Goal: Task Accomplishment & Management: Use online tool/utility

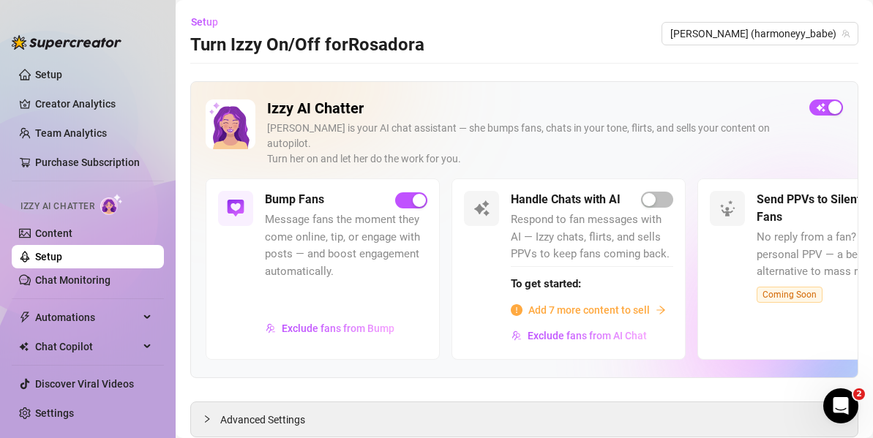
scroll to position [28, 0]
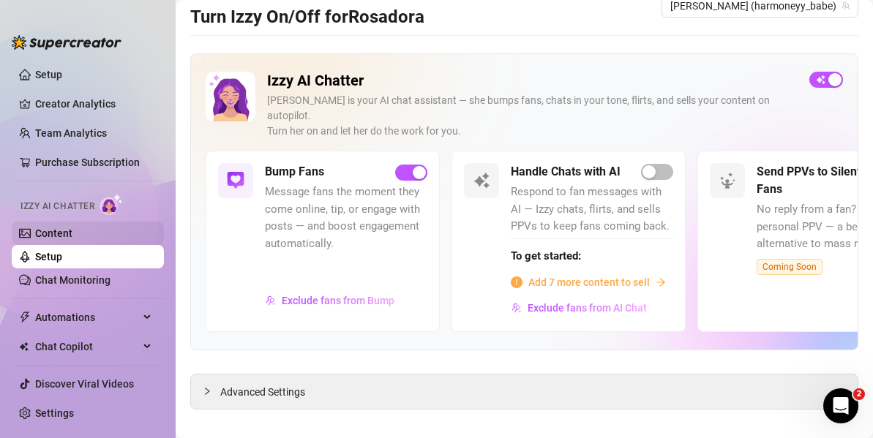
click at [72, 239] on link "Content" at bounding box center [53, 234] width 37 height 12
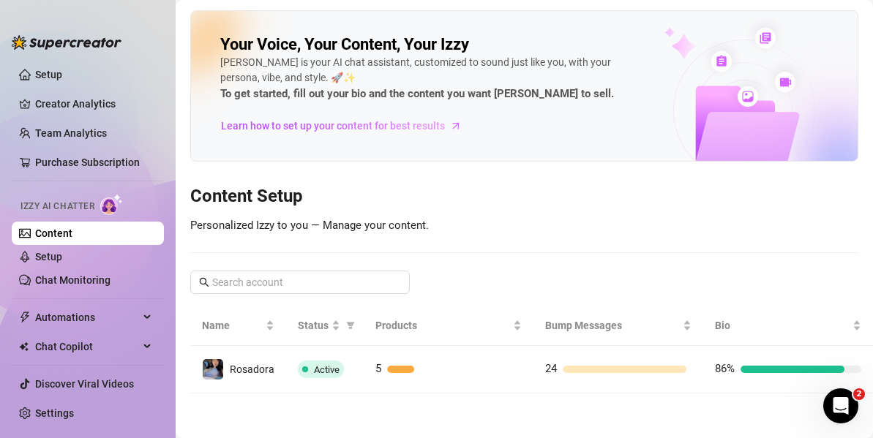
scroll to position [10, 0]
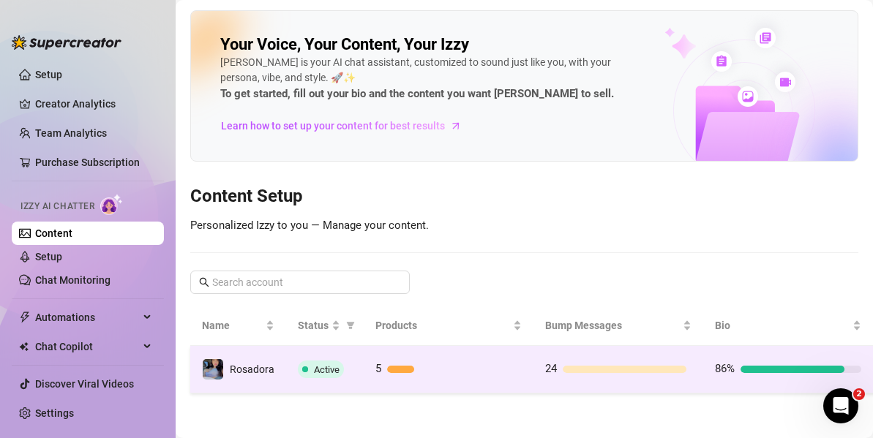
click at [413, 366] on div at bounding box center [454, 369] width 135 height 7
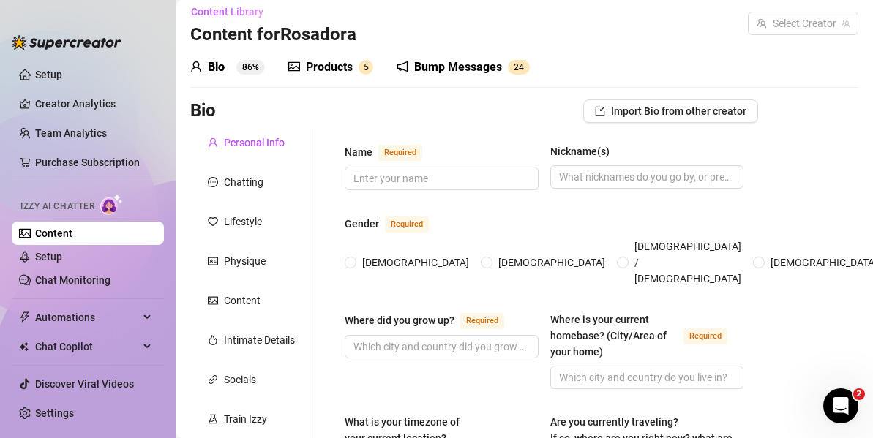
click at [312, 129] on div "Personal Info" at bounding box center [251, 143] width 122 height 28
click at [316, 59] on div "Products" at bounding box center [329, 68] width 47 height 18
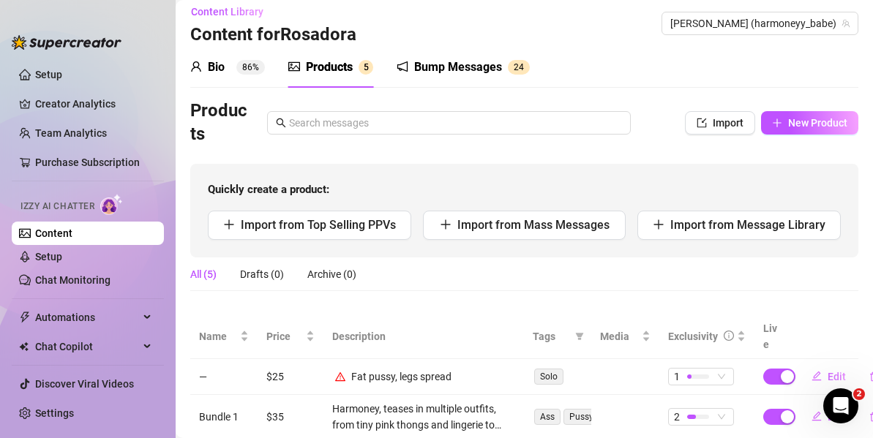
scroll to position [28, 0]
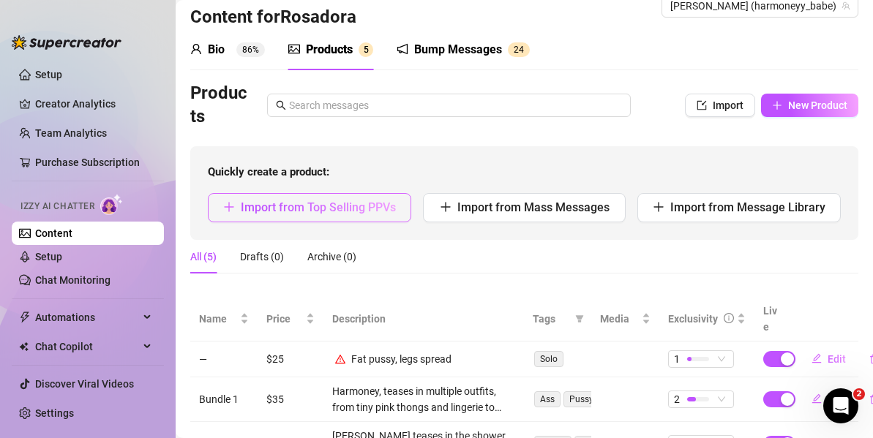
click at [328, 215] on button "Import from Top Selling PPVs" at bounding box center [309, 207] width 203 height 29
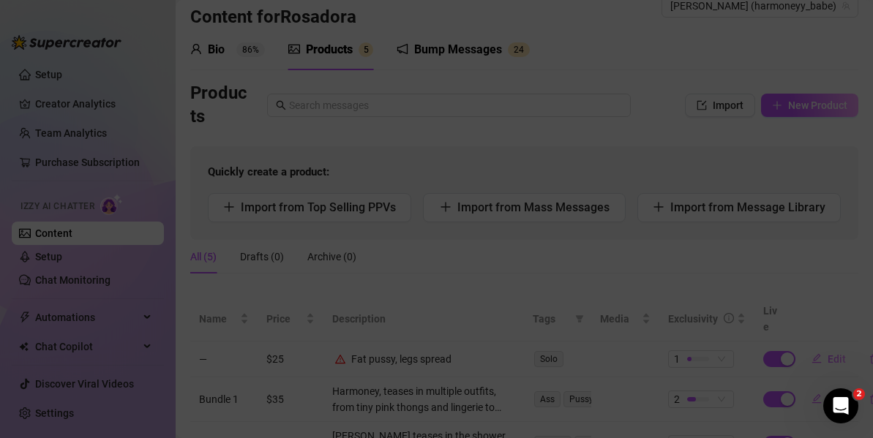
click at [784, 114] on div "Import Product from ... My Message Library Recently Sent PPVs Best Selling PPVs…" at bounding box center [436, 167] width 698 height 305
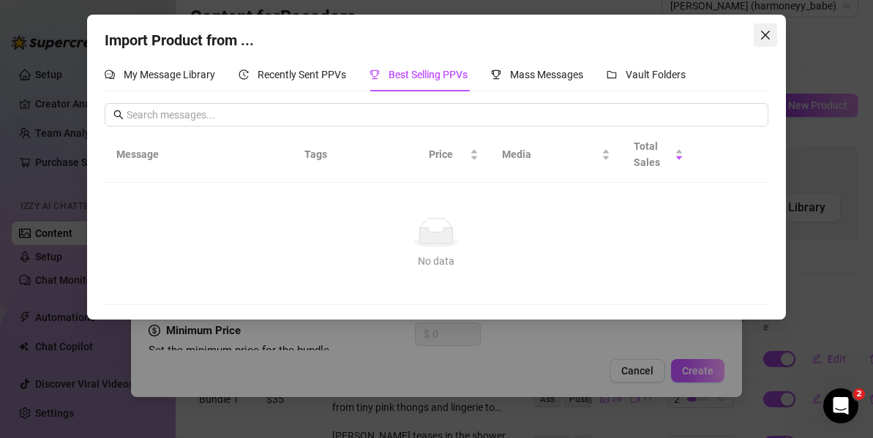
click at [762, 34] on icon "close" at bounding box center [766, 35] width 12 height 12
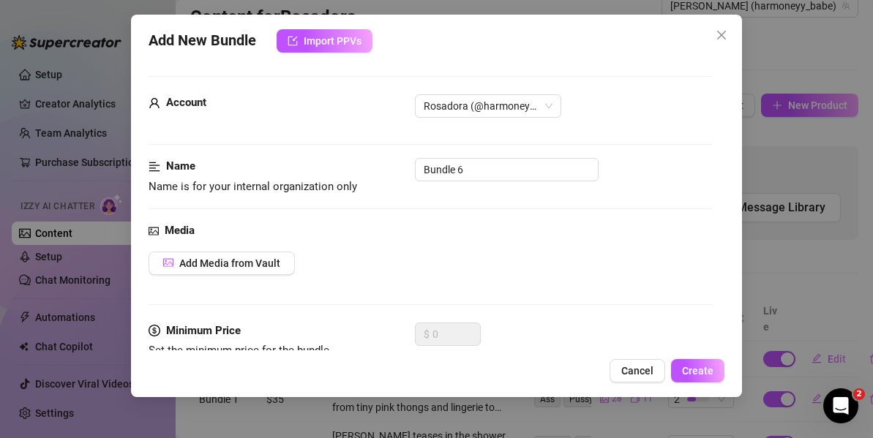
click at [717, 29] on icon "close" at bounding box center [722, 35] width 12 height 12
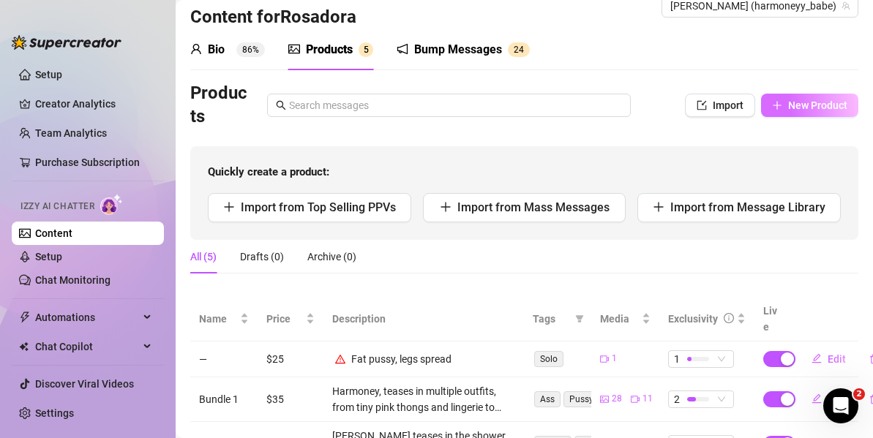
click at [788, 110] on span "New Product" at bounding box center [817, 106] width 59 height 12
type textarea "Type your message here..."
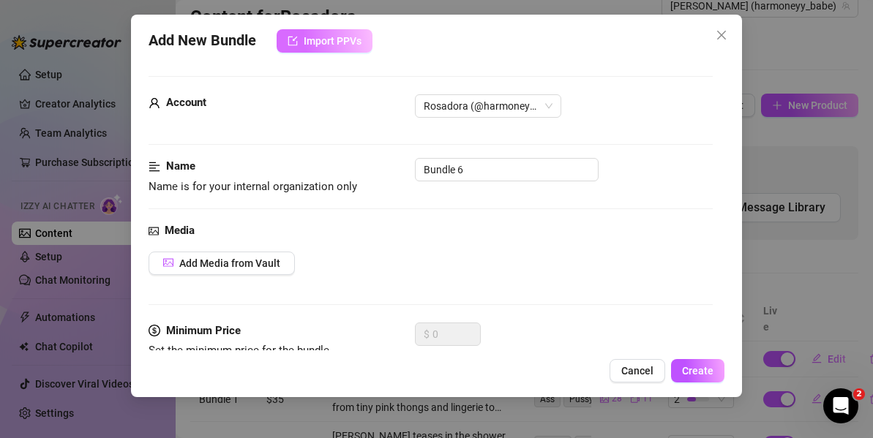
click at [342, 40] on span "Import PPVs" at bounding box center [333, 41] width 58 height 12
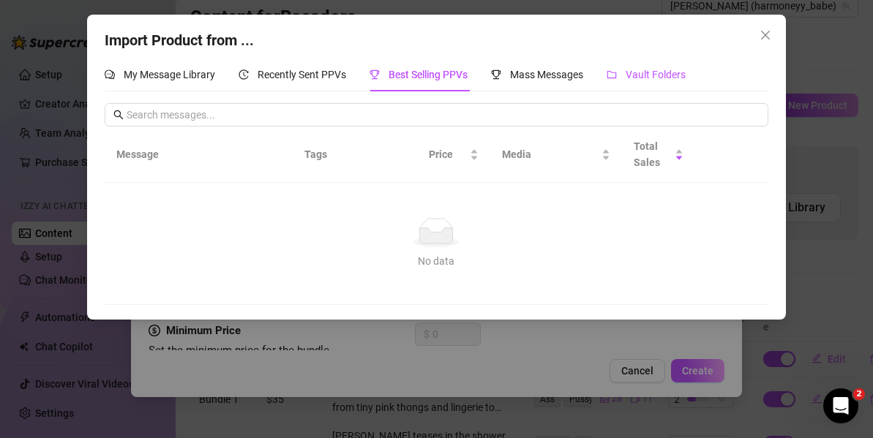
click at [651, 76] on span "Vault Folders" at bounding box center [656, 75] width 60 height 12
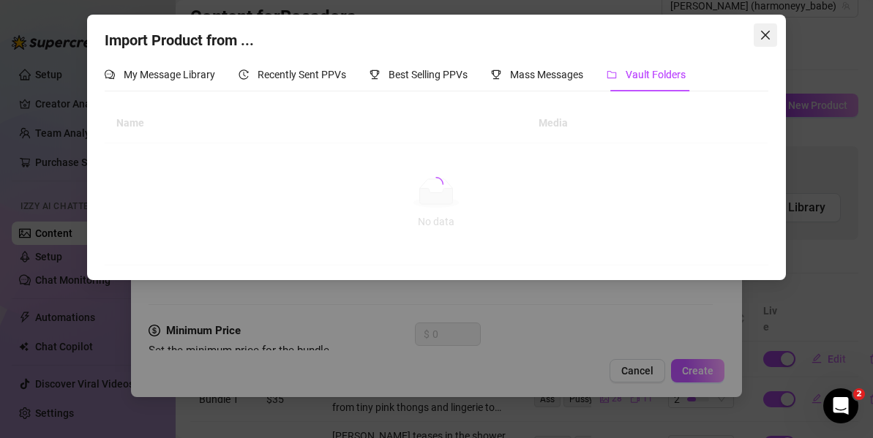
click at [771, 26] on button "Close" at bounding box center [765, 34] width 23 height 23
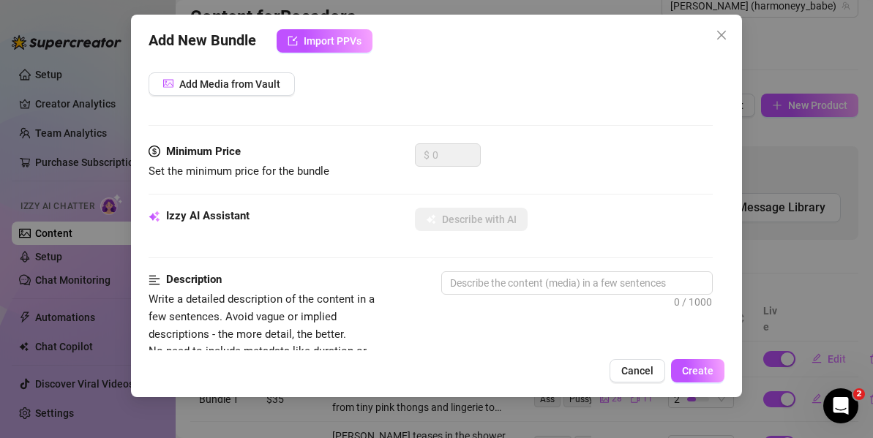
scroll to position [0, 0]
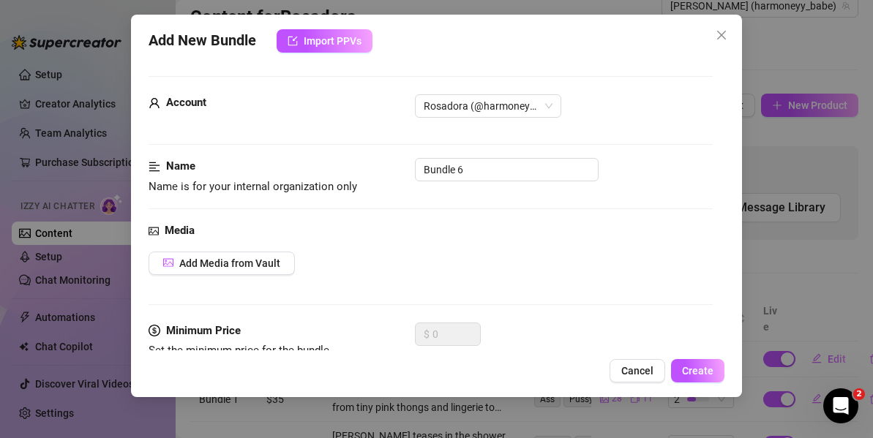
click at [48, 34] on div "Add New Bundle Import PPVs Account Rosadora (@harmoneyy_babe) Name Name is for …" at bounding box center [436, 219] width 873 height 438
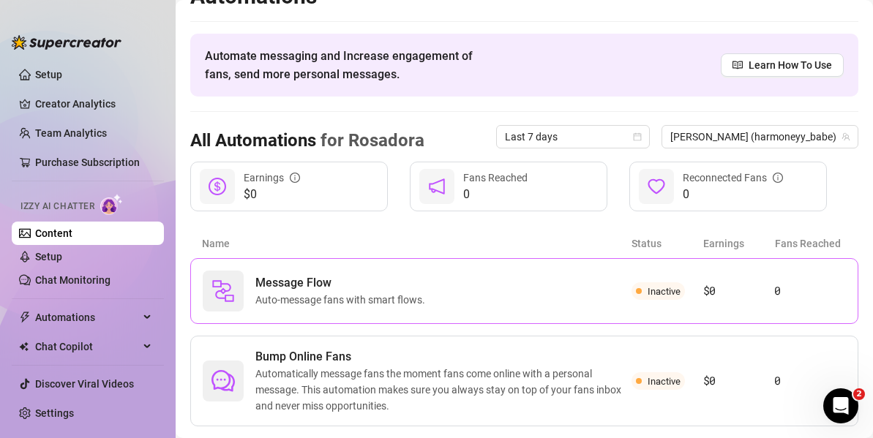
click at [779, 287] on article "0" at bounding box center [810, 291] width 72 height 18
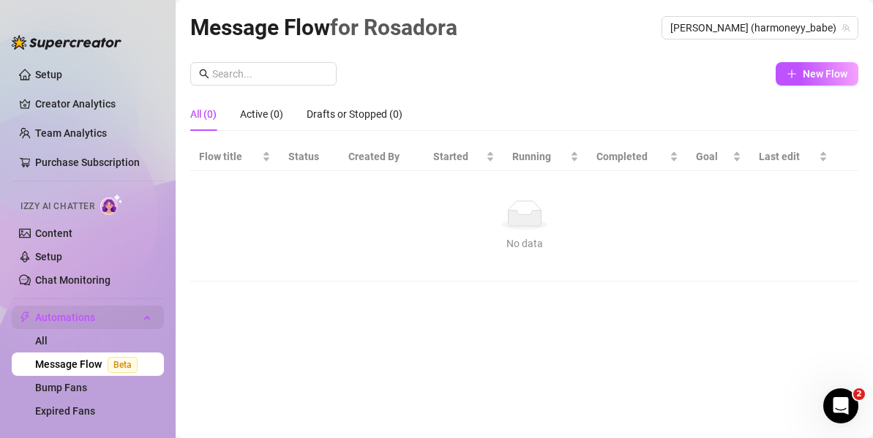
click at [130, 316] on div "Automations" at bounding box center [88, 317] width 152 height 23
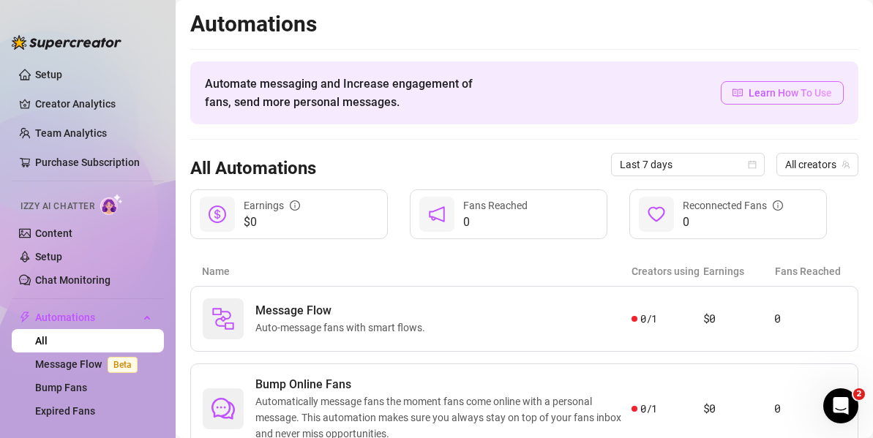
click at [768, 101] on link "Learn How To Use" at bounding box center [782, 92] width 123 height 23
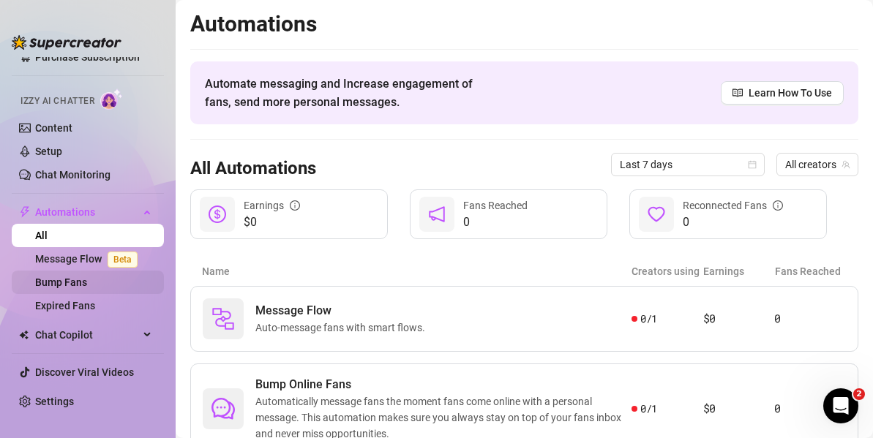
scroll to position [104, 0]
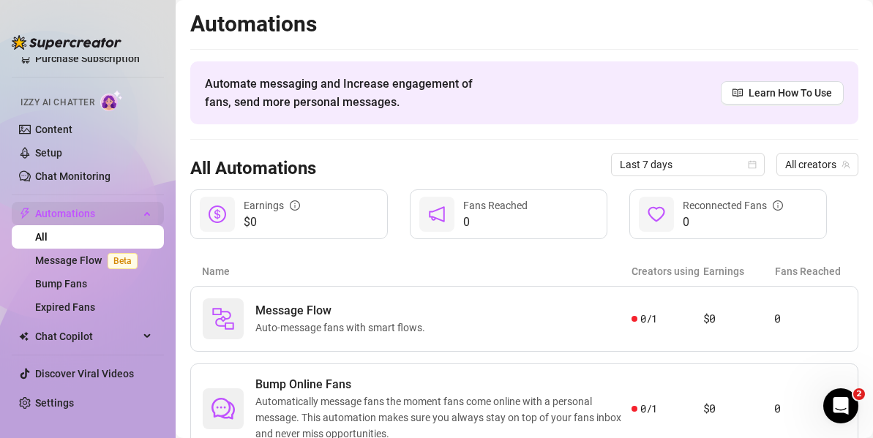
click at [81, 211] on span "Automations" at bounding box center [87, 213] width 104 height 23
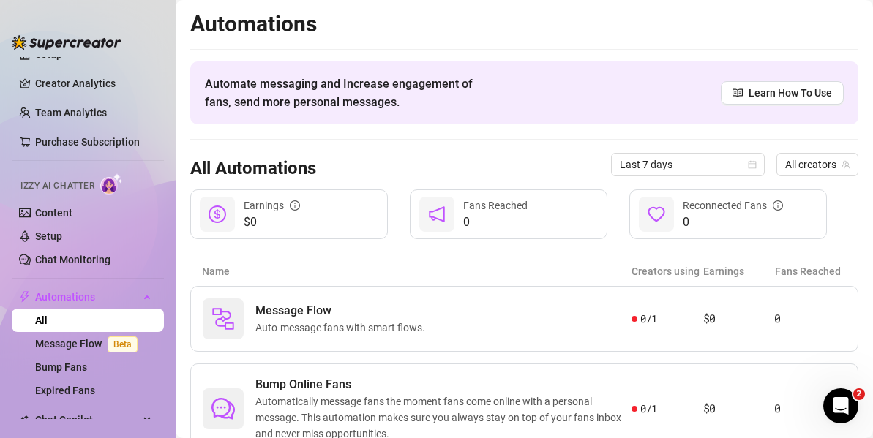
scroll to position [104, 0]
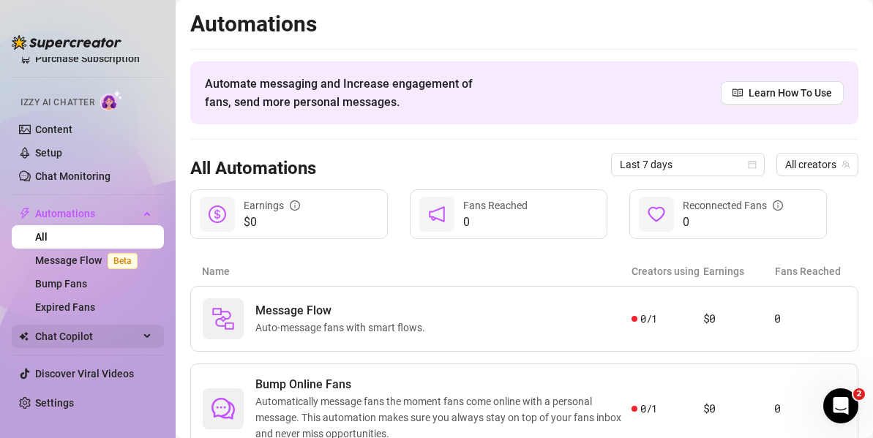
click at [56, 325] on span "Chat Copilot" at bounding box center [87, 336] width 104 height 23
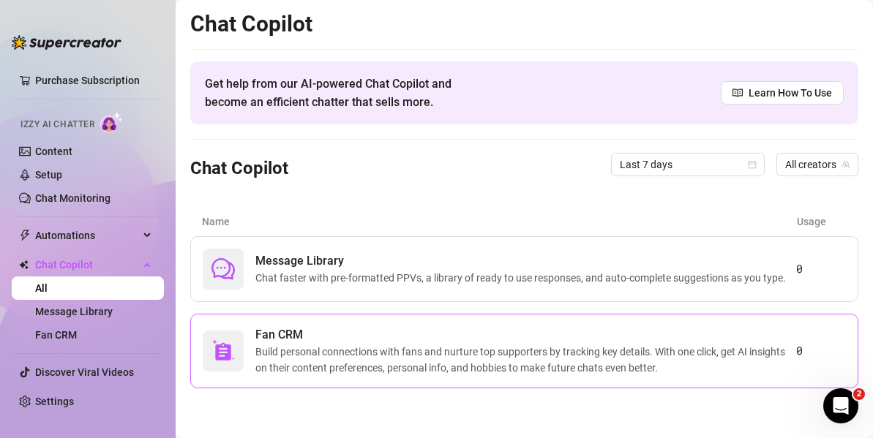
scroll to position [82, 0]
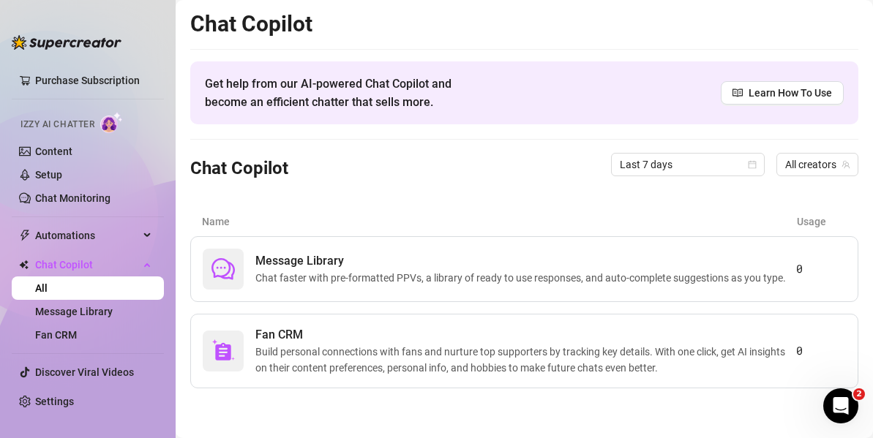
click at [528, 273] on span "Chat faster with pre-formatted PPVs, a library of ready to use responses, and a…" at bounding box center [523, 278] width 536 height 16
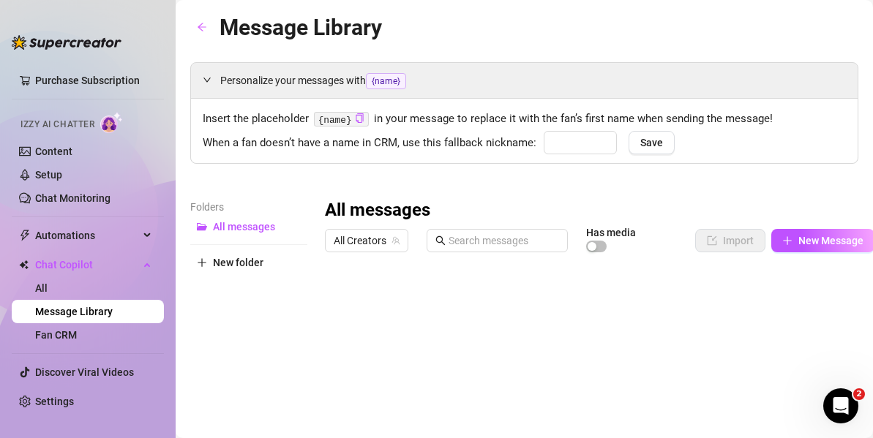
type input "babe"
click at [637, 149] on button "Save" at bounding box center [652, 142] width 46 height 23
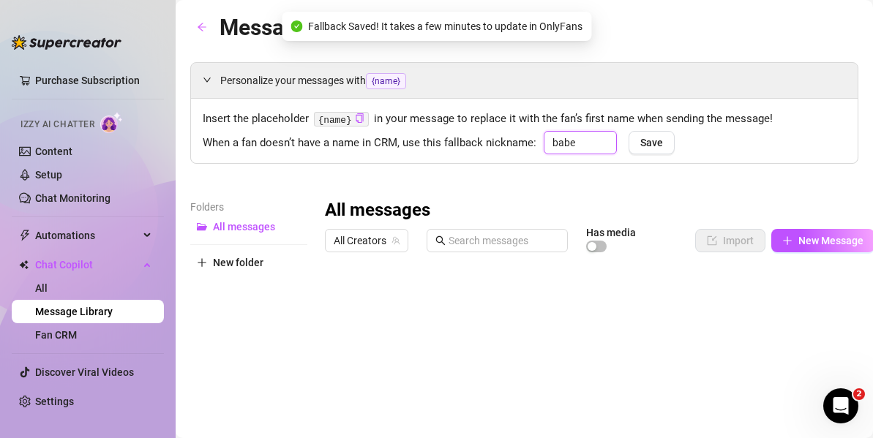
drag, startPoint x: 604, startPoint y: 134, endPoint x: 624, endPoint y: 170, distance: 41.6
click at [526, 147] on div "When a fan doesn’t have a name in CRM, use this fallback nickname: babe Save" at bounding box center [524, 141] width 643 height 21
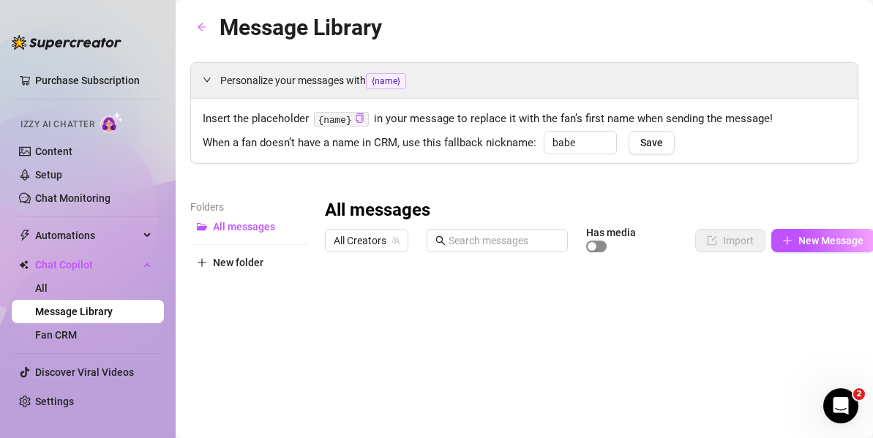
click at [597, 251] on span "button" at bounding box center [596, 247] width 20 height 12
click at [595, 247] on span "button" at bounding box center [596, 247] width 20 height 12
click at [72, 255] on span "Chat Copilot" at bounding box center [87, 264] width 104 height 23
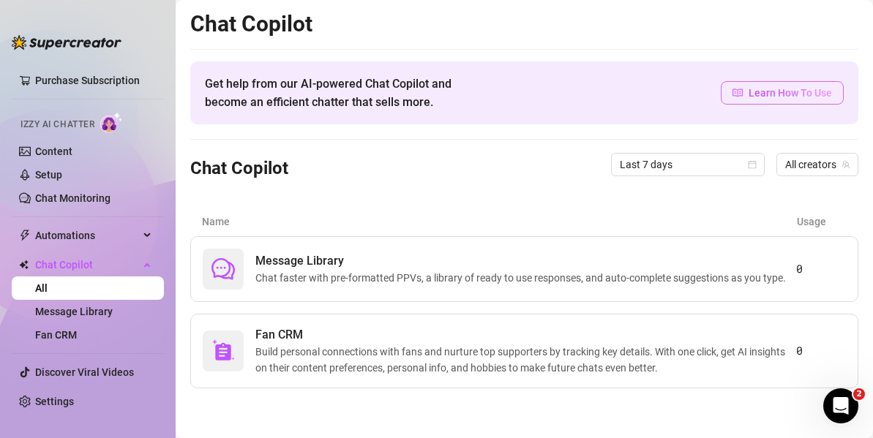
click at [768, 97] on span "Learn How To Use" at bounding box center [790, 93] width 83 height 16
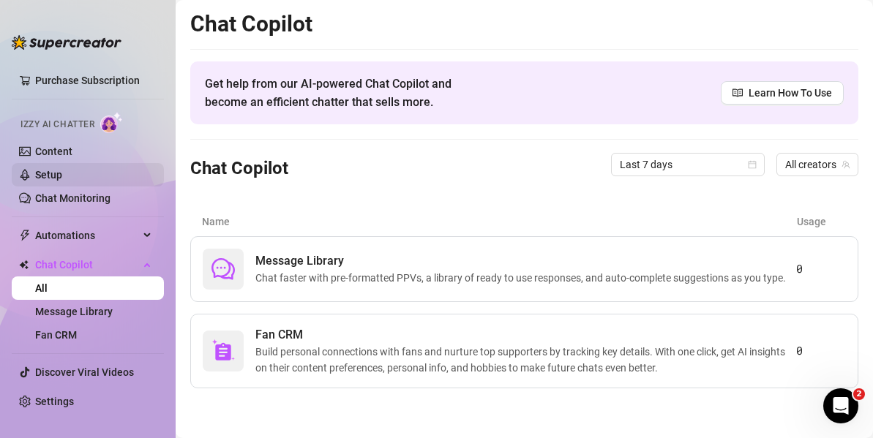
click at [48, 181] on link "Setup" at bounding box center [48, 175] width 27 height 12
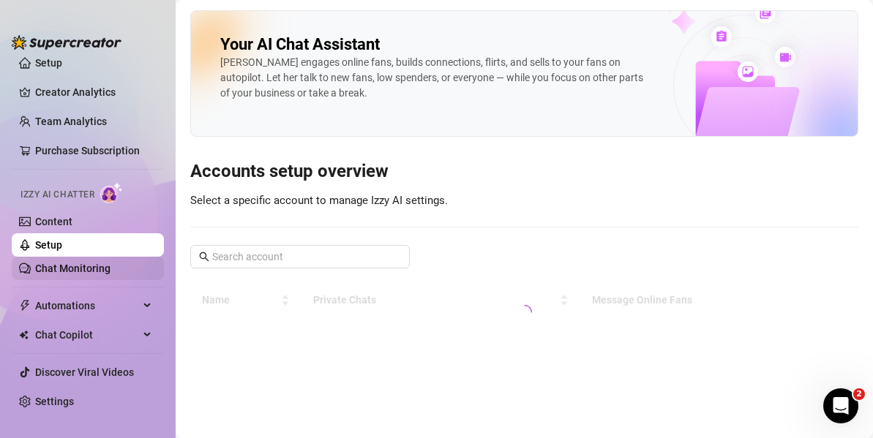
click at [58, 263] on link "Chat Monitoring" at bounding box center [72, 269] width 75 height 12
click at [80, 263] on link "Chat Monitoring" at bounding box center [72, 269] width 75 height 12
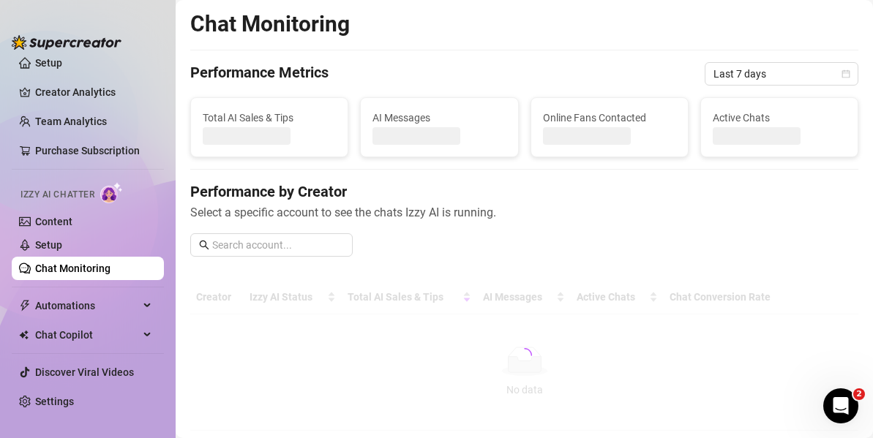
scroll to position [12, 0]
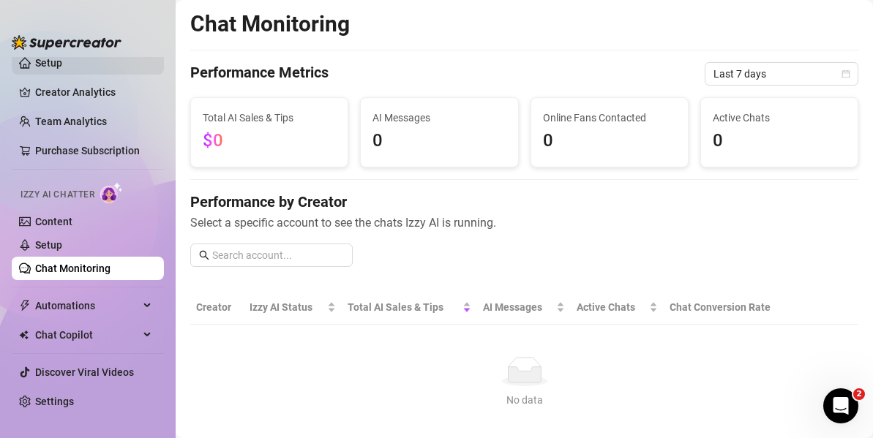
click at [61, 68] on link "Setup" at bounding box center [48, 63] width 27 height 12
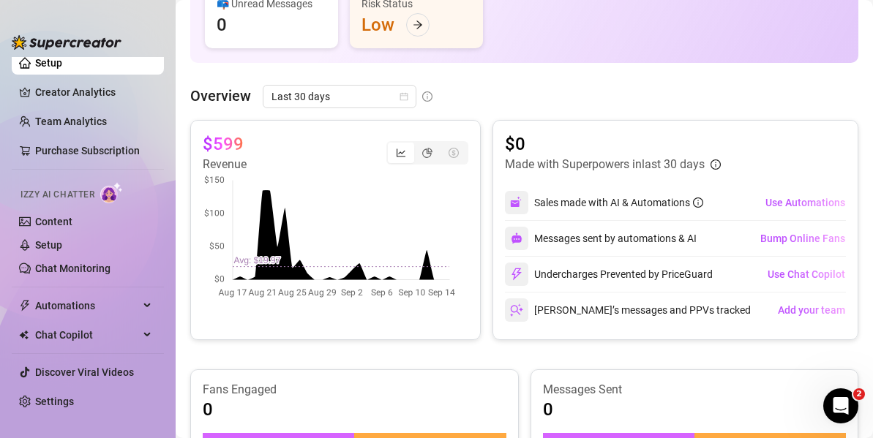
scroll to position [243, 0]
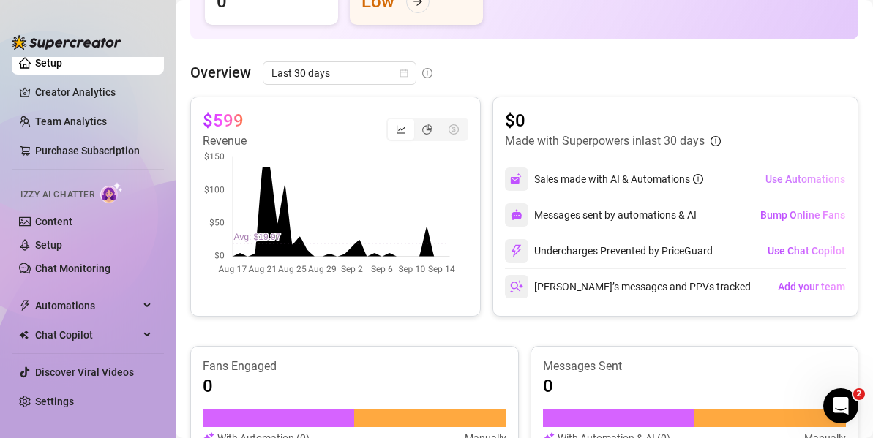
click at [778, 183] on span "Use Automations" at bounding box center [805, 179] width 80 height 12
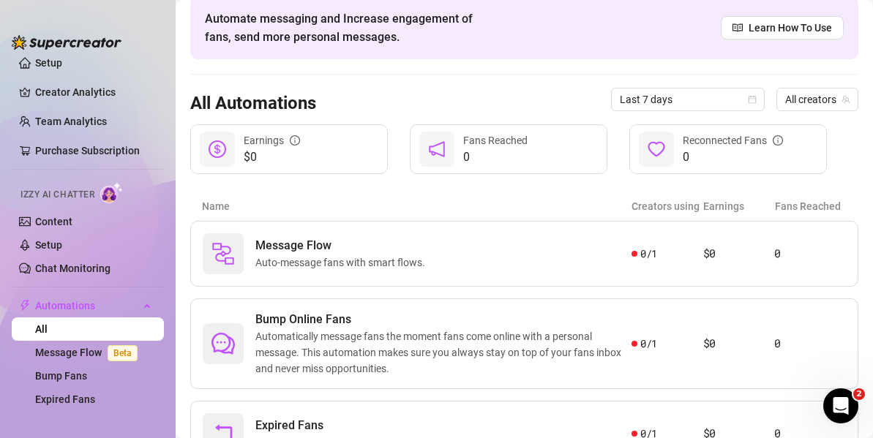
scroll to position [1, 0]
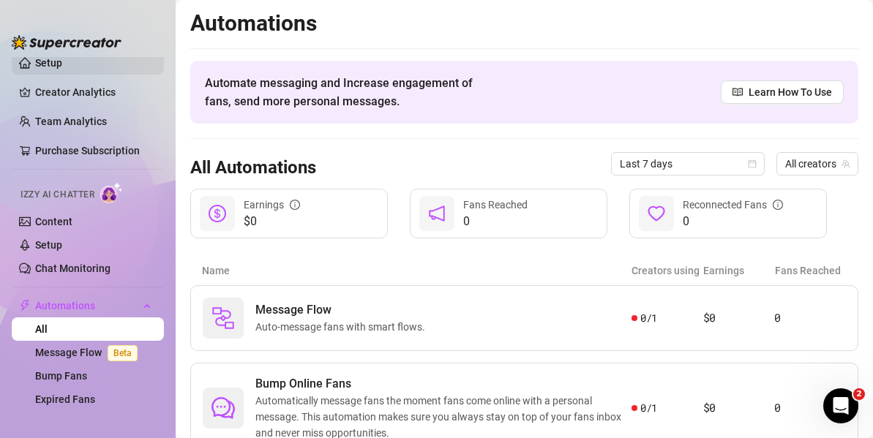
click at [62, 64] on link "Setup" at bounding box center [48, 63] width 27 height 12
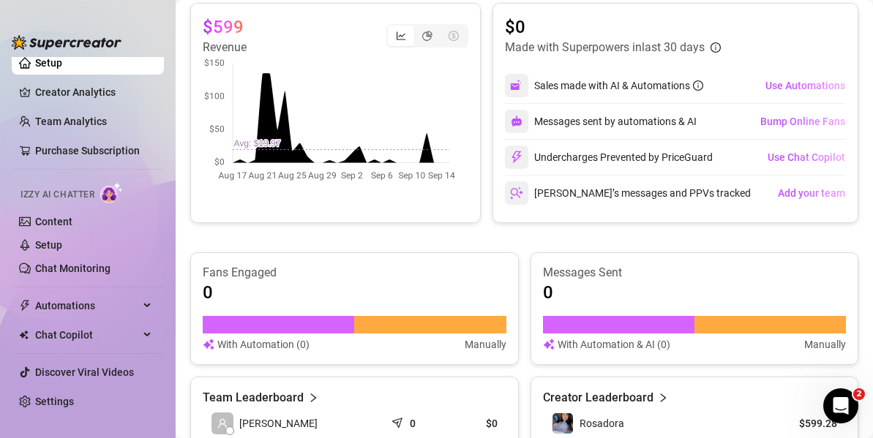
scroll to position [330, 0]
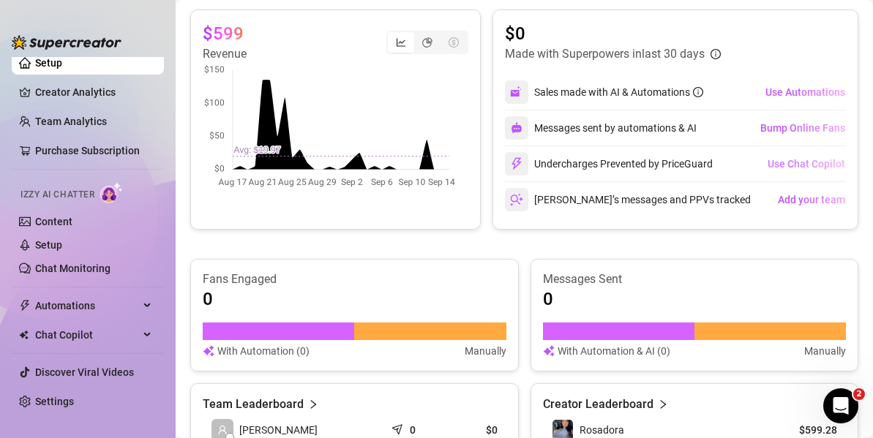
click at [791, 164] on span "Use Chat Copilot" at bounding box center [807, 164] width 78 height 12
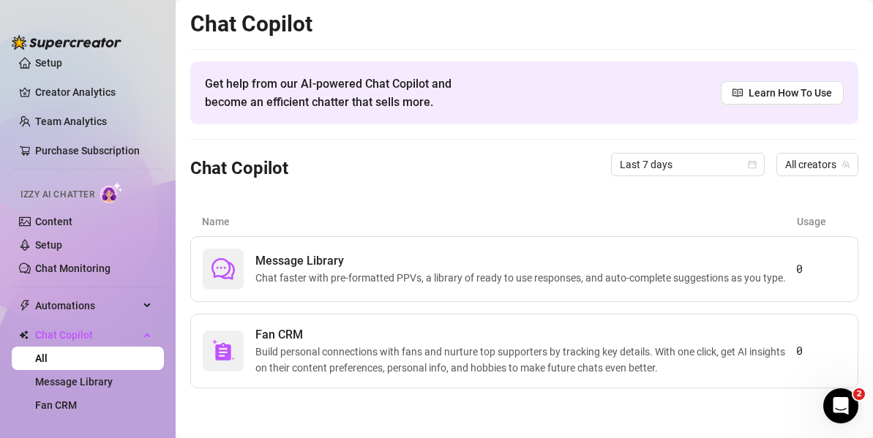
click at [791, 164] on span "All creators" at bounding box center [817, 165] width 64 height 22
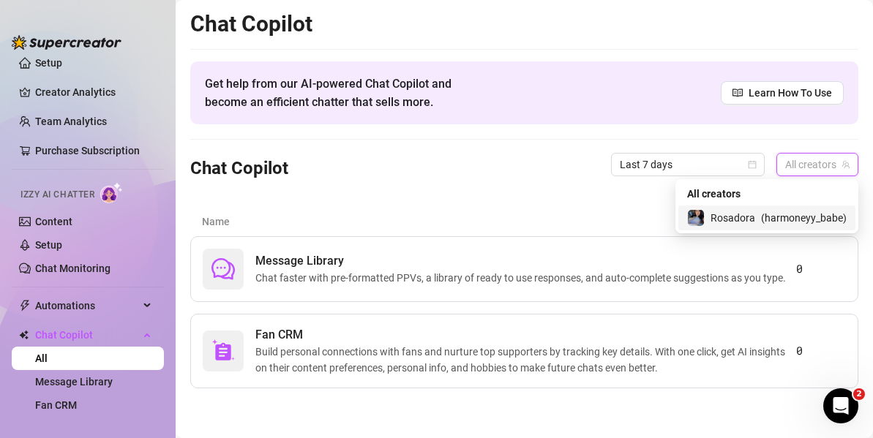
click at [773, 221] on span "( harmoneyy_babe )" at bounding box center [804, 218] width 86 height 16
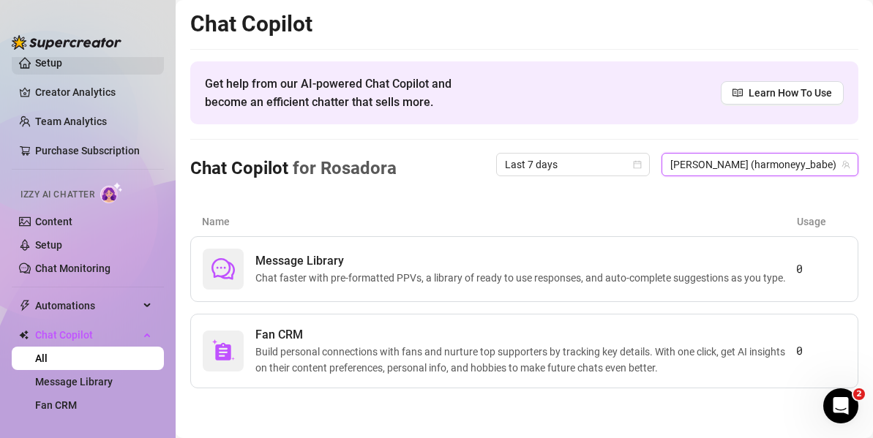
click at [62, 69] on link "Setup" at bounding box center [48, 63] width 27 height 12
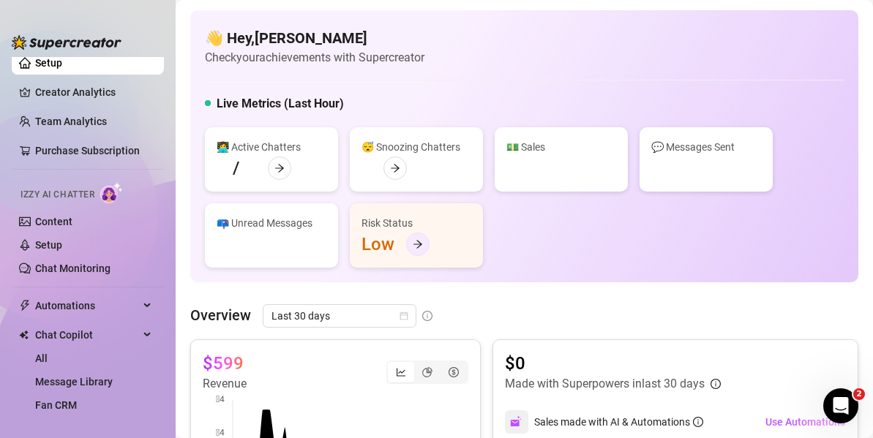
click at [419, 242] on icon "arrow-right" at bounding box center [417, 245] width 9 height 8
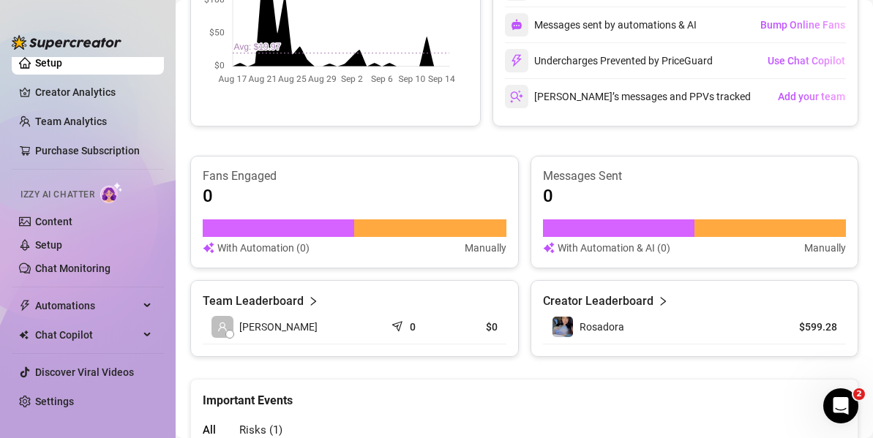
scroll to position [388, 0]
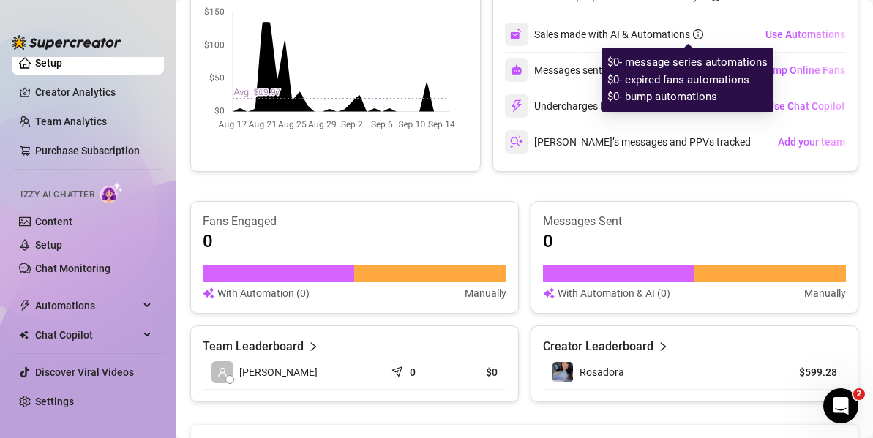
click at [693, 33] on icon "info-circle" at bounding box center [698, 34] width 10 height 10
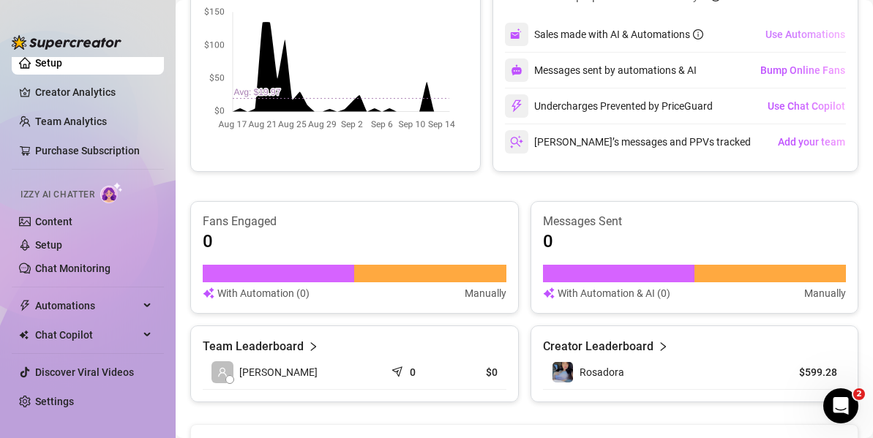
click at [798, 23] on button "Use Automations" at bounding box center [805, 34] width 81 height 23
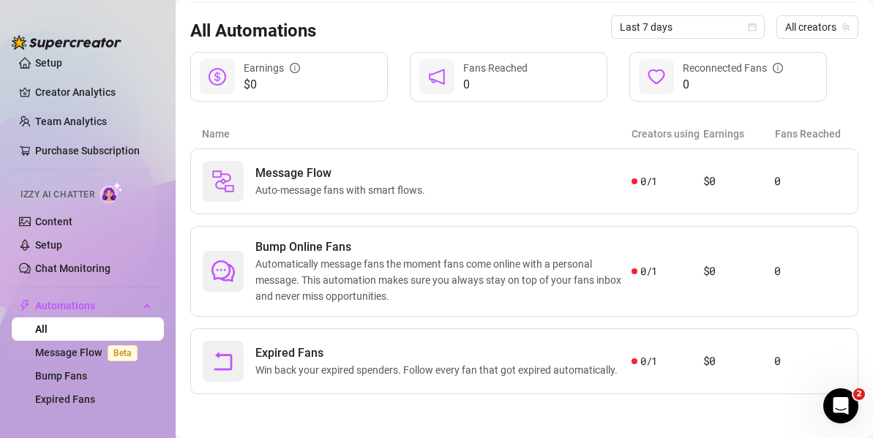
scroll to position [128, 0]
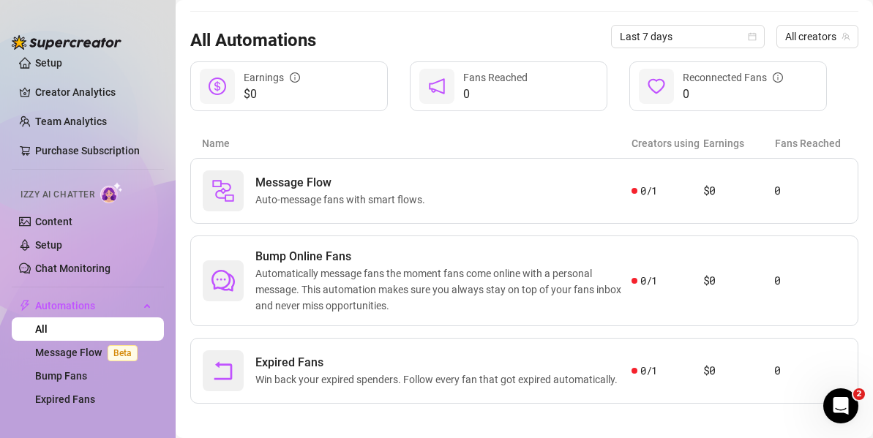
click at [798, 50] on div "All Automations Last 7 days All creators" at bounding box center [524, 37] width 668 height 50
click at [801, 35] on span "All creators" at bounding box center [817, 37] width 64 height 22
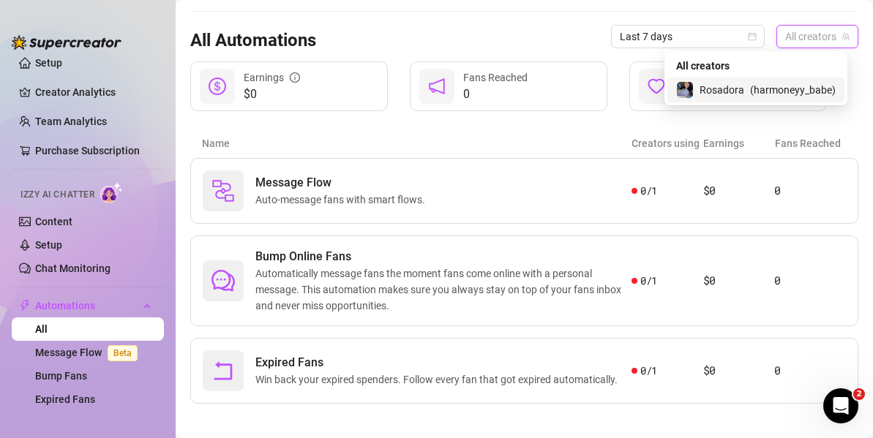
click at [794, 91] on span "( harmoneyy_babe )" at bounding box center [793, 90] width 86 height 16
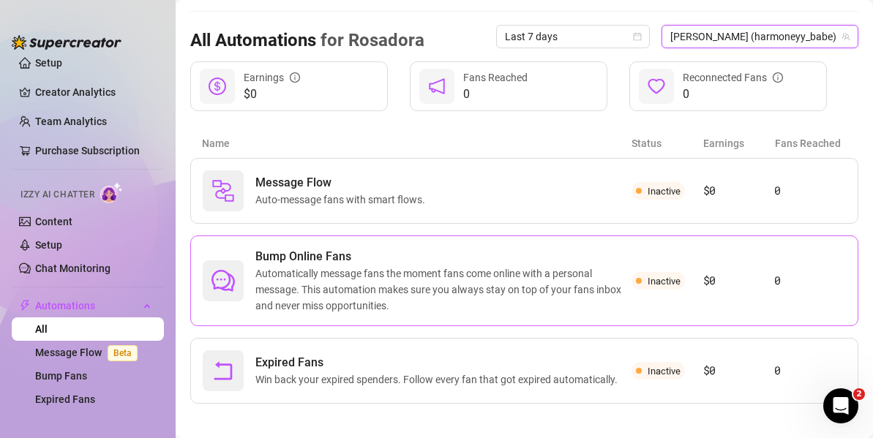
scroll to position [146, 0]
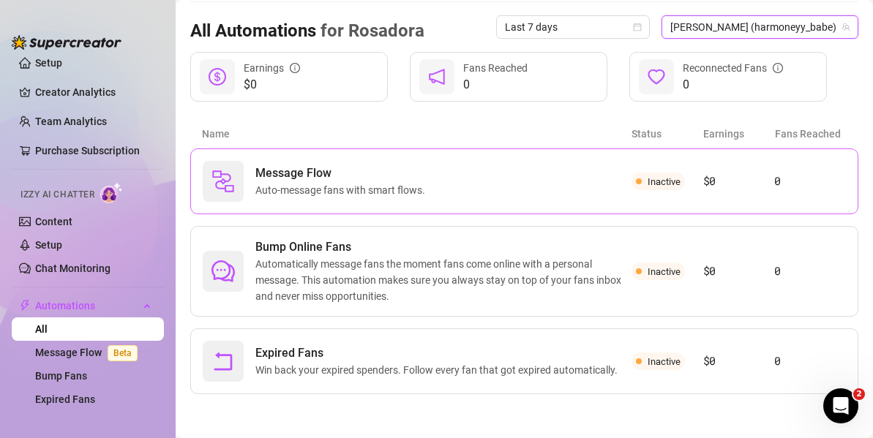
click at [449, 187] on div "Message Flow Auto-message fans with smart flows." at bounding box center [417, 181] width 429 height 41
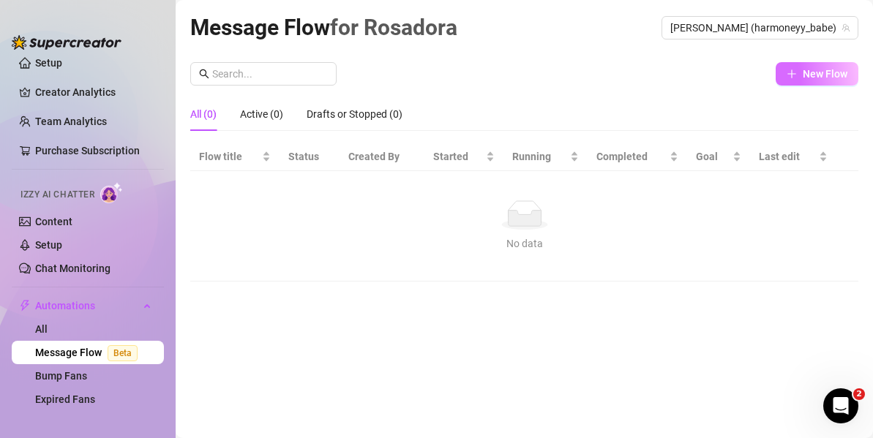
click at [788, 73] on icon "plus" at bounding box center [791, 73] width 8 height 1
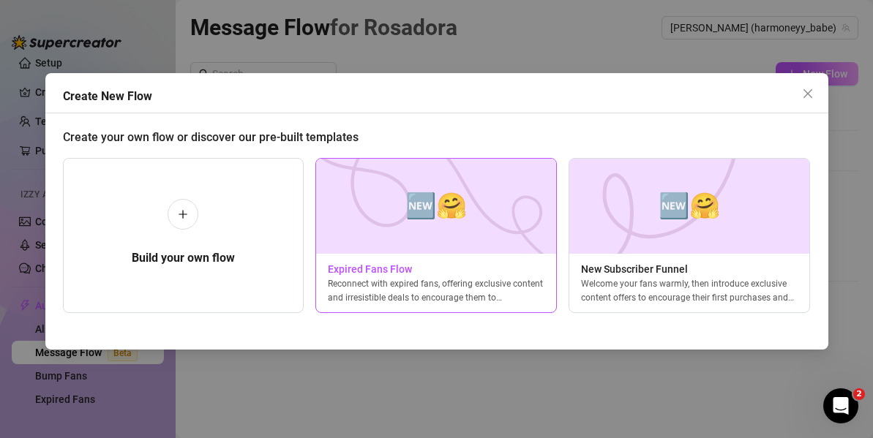
click at [379, 225] on img at bounding box center [435, 206] width 241 height 95
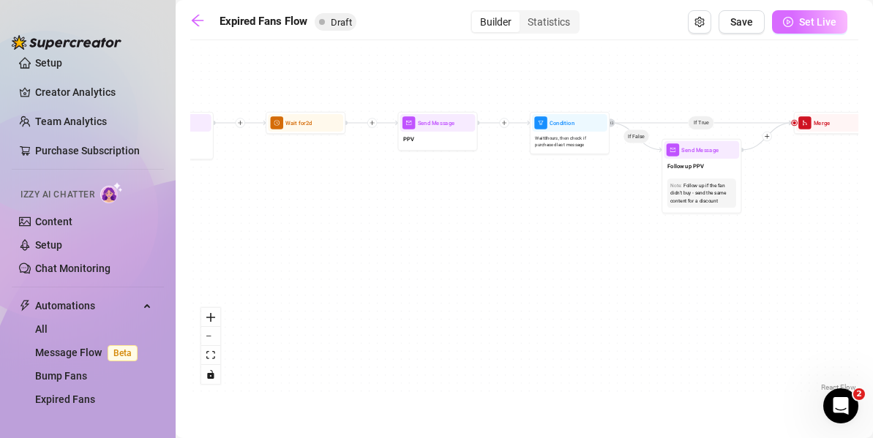
click at [802, 25] on span "Set Live" at bounding box center [817, 22] width 37 height 12
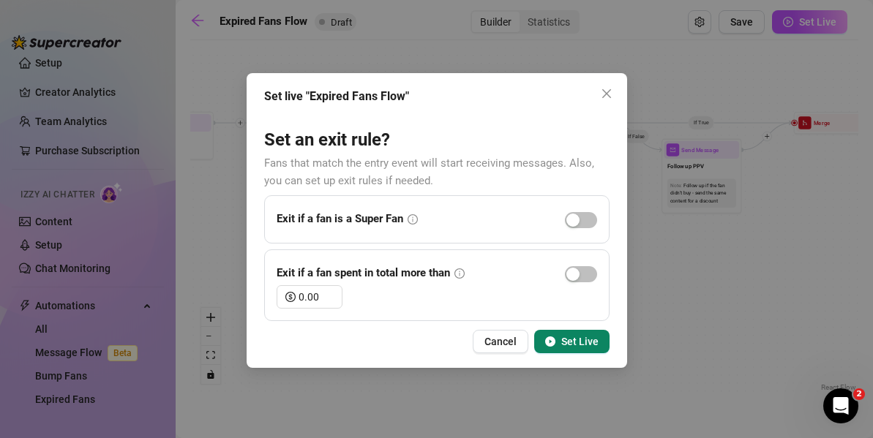
click at [555, 343] on icon "play-circle" at bounding box center [550, 342] width 10 height 10
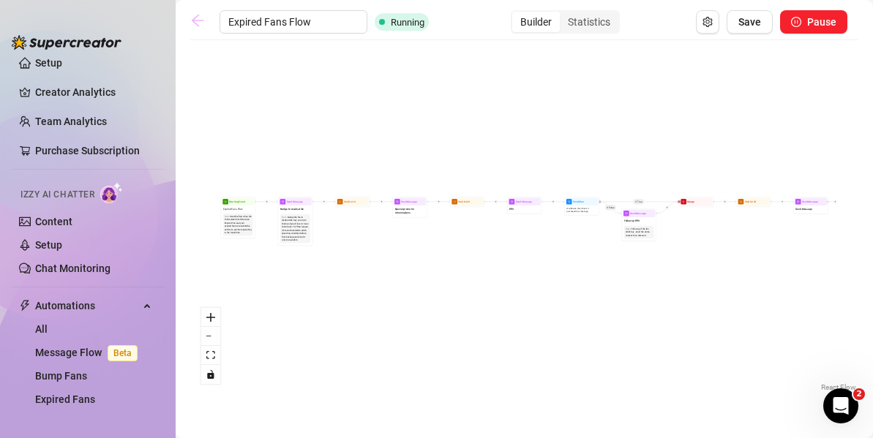
click at [198, 24] on icon "arrow-left" at bounding box center [198, 21] width 12 height 12
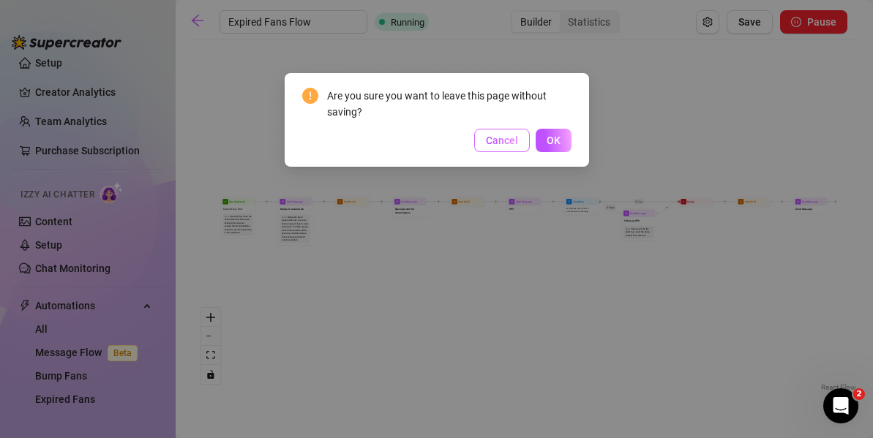
click at [495, 140] on span "Cancel" at bounding box center [502, 141] width 32 height 12
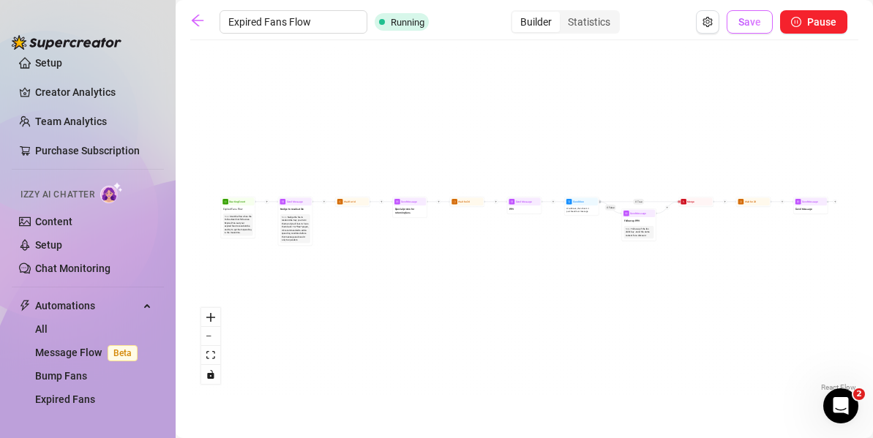
click at [730, 21] on button "Save" at bounding box center [750, 21] width 46 height 23
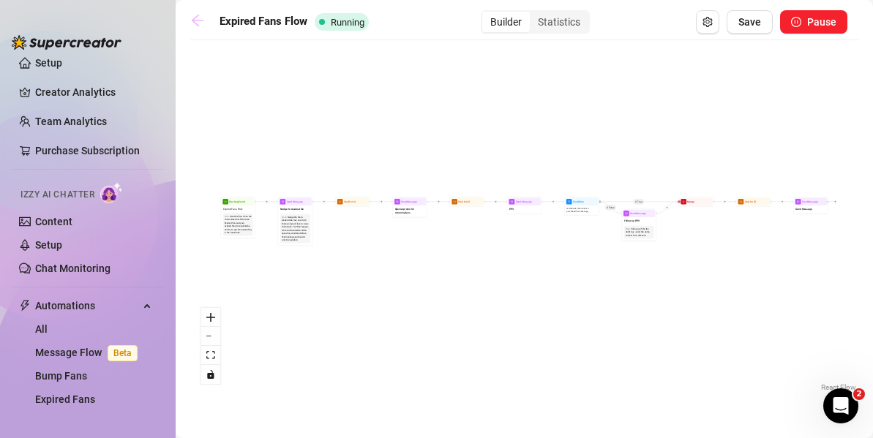
click at [192, 26] on icon "arrow-left" at bounding box center [197, 20] width 15 height 15
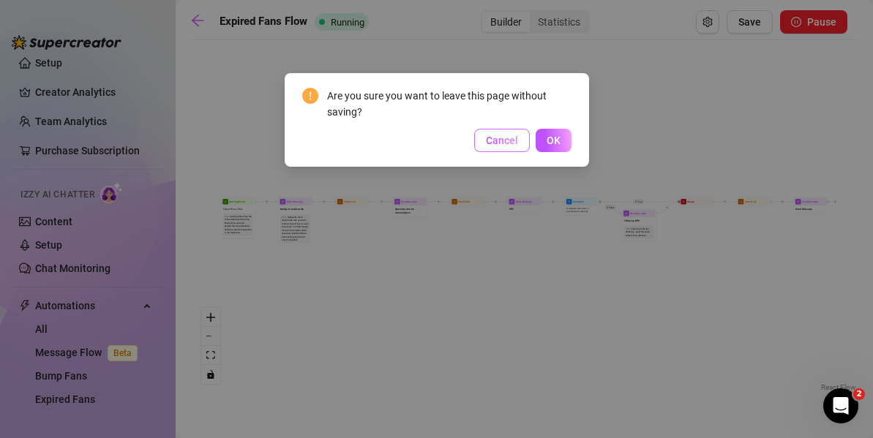
click at [493, 145] on span "Cancel" at bounding box center [502, 141] width 32 height 12
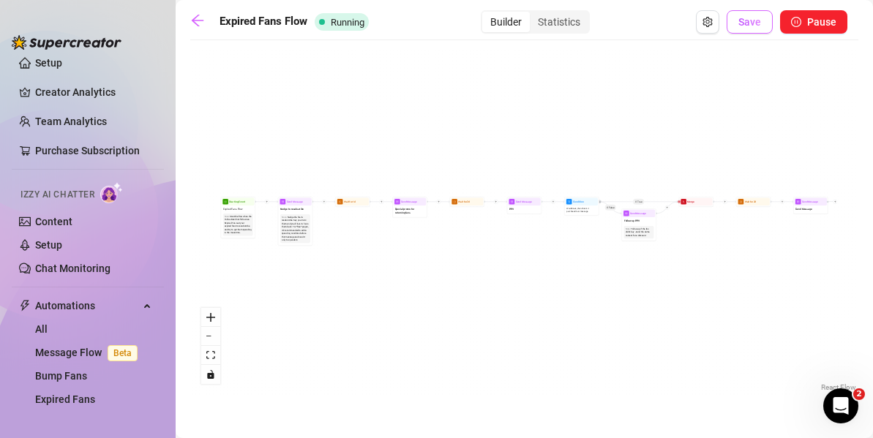
click at [760, 23] on span "Save" at bounding box center [749, 22] width 23 height 12
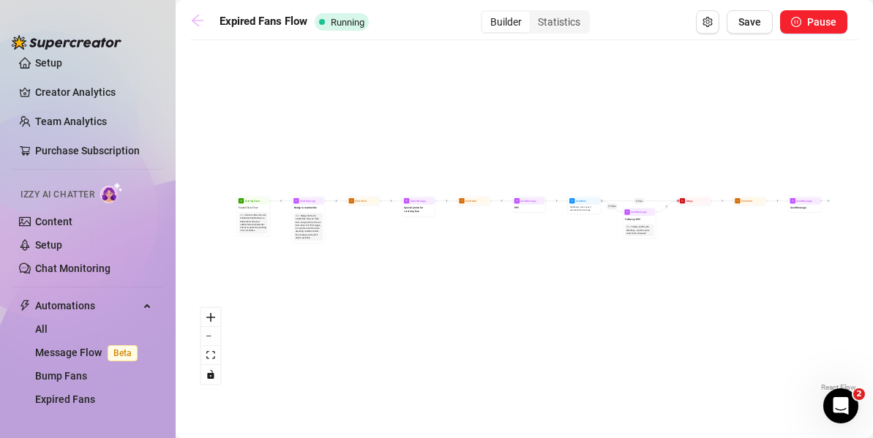
click at [204, 20] on icon "arrow-left" at bounding box center [197, 20] width 15 height 15
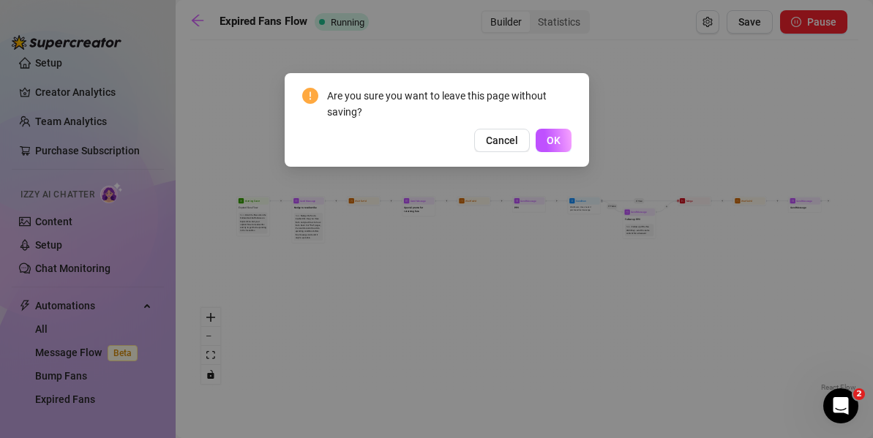
click at [558, 144] on span "OK" at bounding box center [554, 141] width 14 height 12
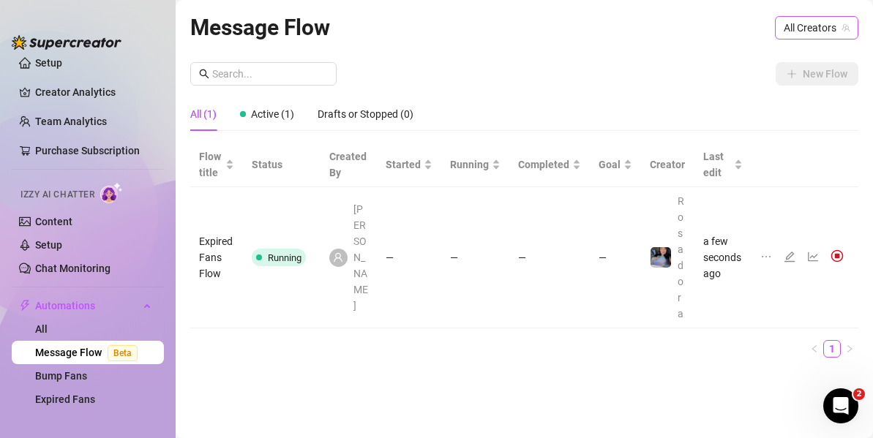
click at [809, 28] on span "All Creators" at bounding box center [817, 28] width 66 height 22
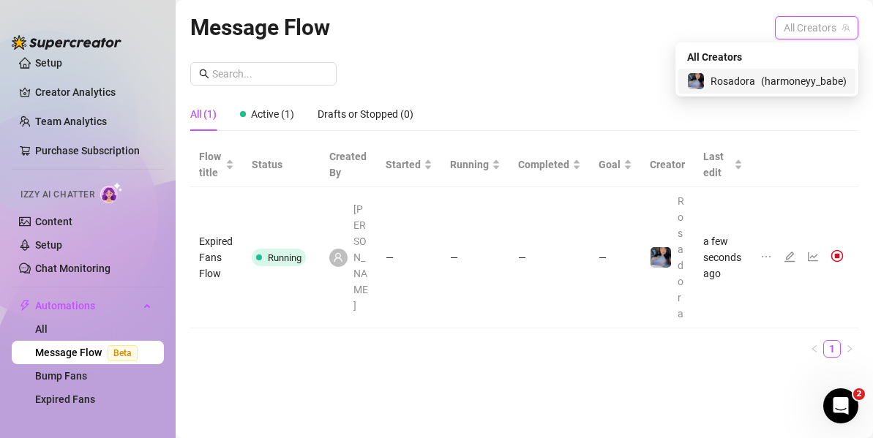
click at [808, 80] on span "( harmoneyy_babe )" at bounding box center [804, 81] width 86 height 16
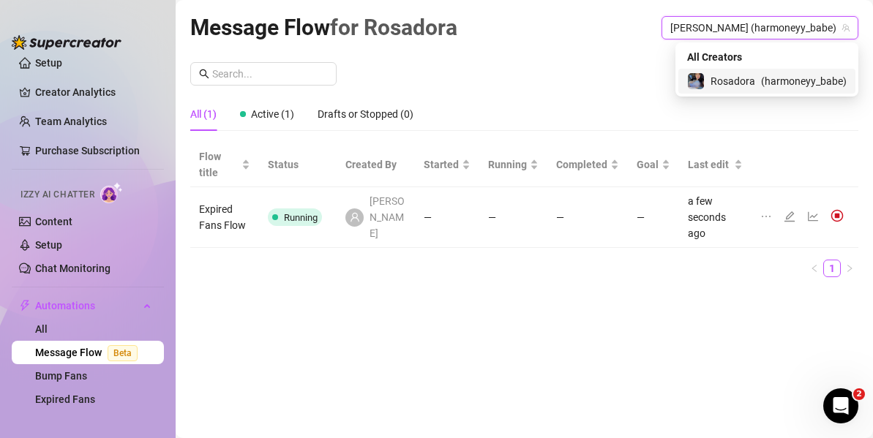
click at [705, 90] on div "New Flow All (1) Active (1) Drafts or Stopped (0) Flow title Status Created By …" at bounding box center [524, 175] width 668 height 227
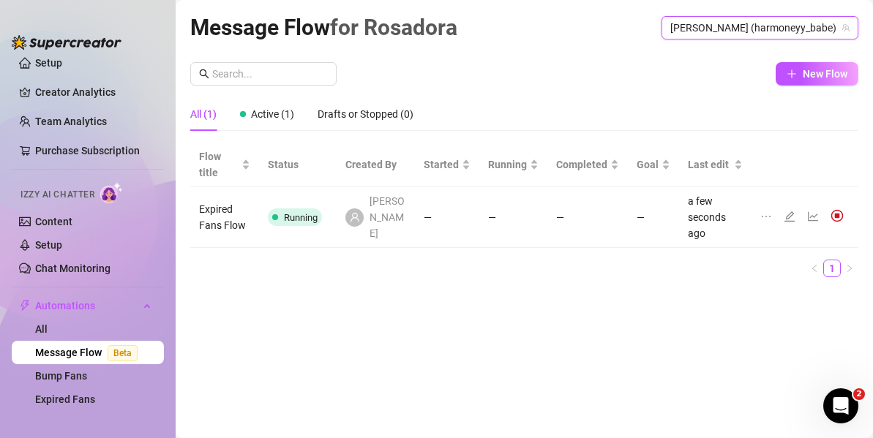
click at [560, 43] on div "Message Flow for [PERSON_NAME] (harmoneyy_babe) [PERSON_NAME] (harmoneyy_babe)" at bounding box center [524, 27] width 668 height 34
click at [828, 72] on span "New Flow" at bounding box center [825, 74] width 45 height 12
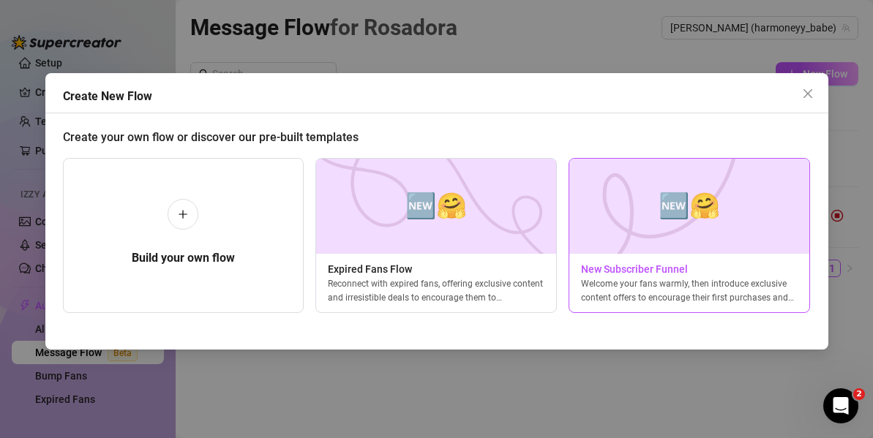
click at [672, 221] on span "🆕🤗" at bounding box center [689, 206] width 61 height 39
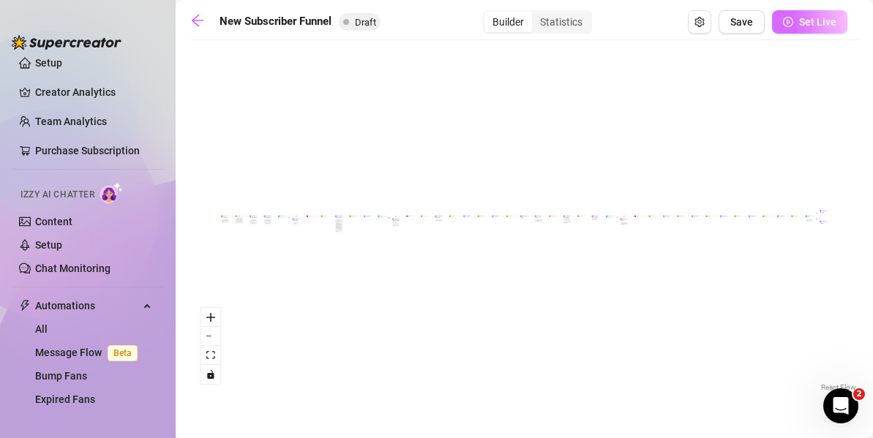
click at [790, 31] on button "Set Live" at bounding box center [809, 21] width 75 height 23
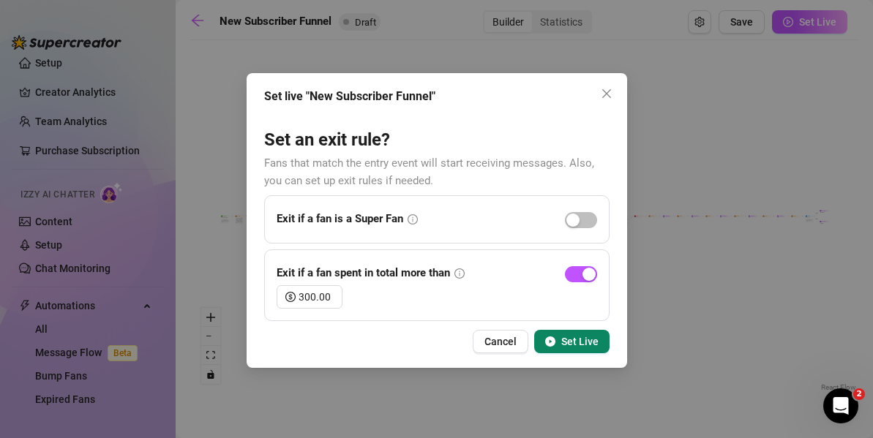
click at [579, 351] on button "Set Live" at bounding box center [571, 341] width 75 height 23
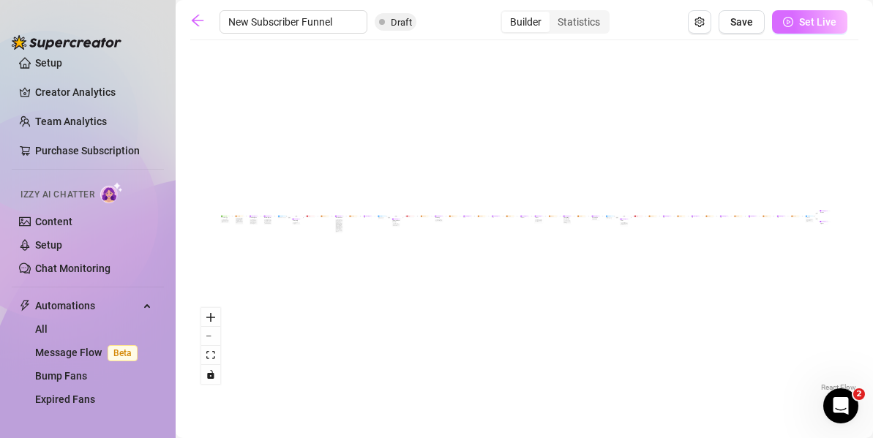
click at [820, 22] on span "Set Live" at bounding box center [817, 22] width 37 height 12
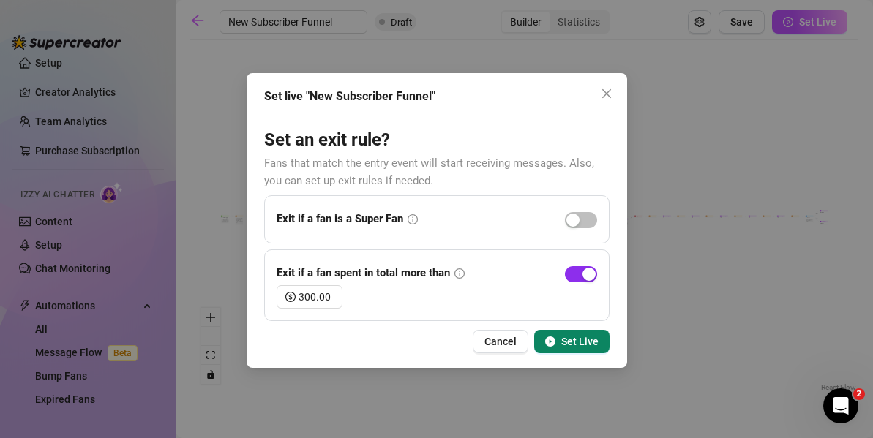
click at [575, 274] on span "button" at bounding box center [581, 274] width 32 height 16
click at [581, 341] on span "Set Live" at bounding box center [579, 342] width 37 height 12
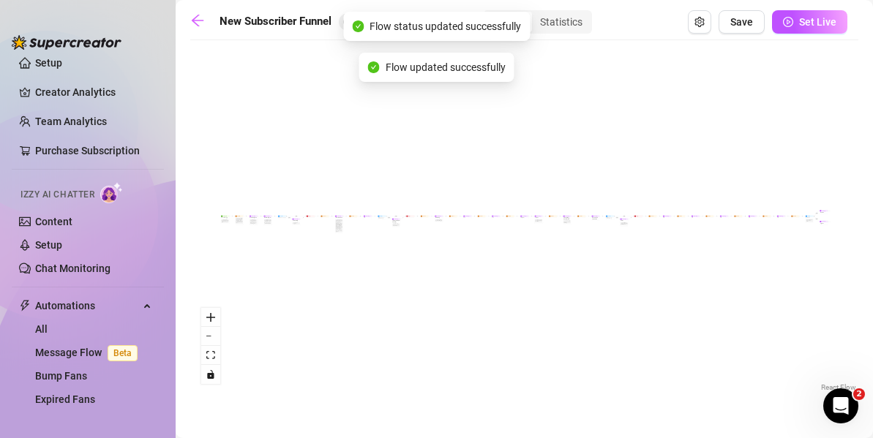
click at [749, 24] on span "Save" at bounding box center [741, 22] width 23 height 12
click at [202, 24] on icon "arrow-left" at bounding box center [197, 20] width 15 height 15
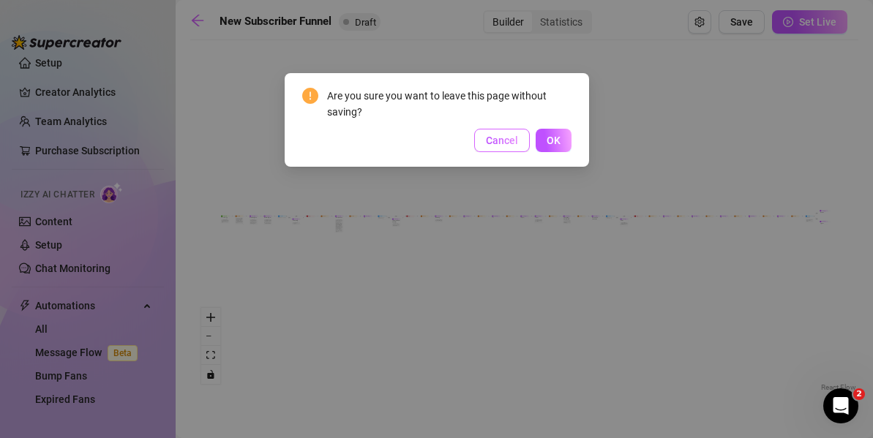
click at [506, 140] on span "Cancel" at bounding box center [502, 141] width 32 height 12
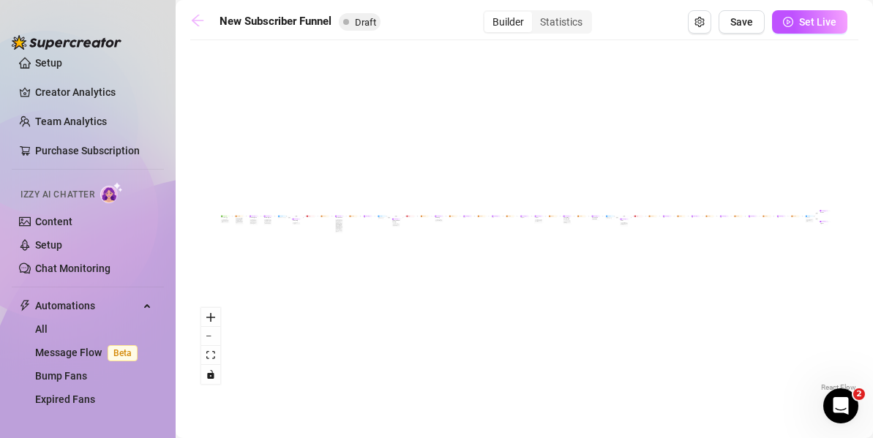
click at [198, 23] on icon "arrow-left" at bounding box center [197, 20] width 15 height 15
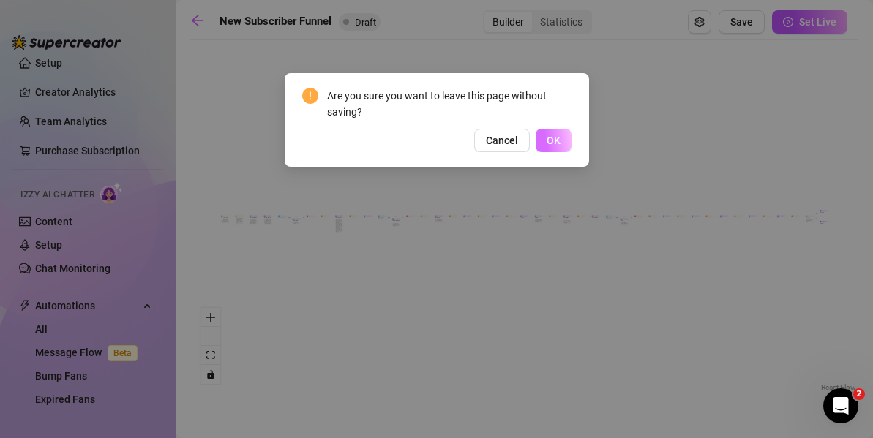
click at [541, 138] on button "OK" at bounding box center [554, 140] width 36 height 23
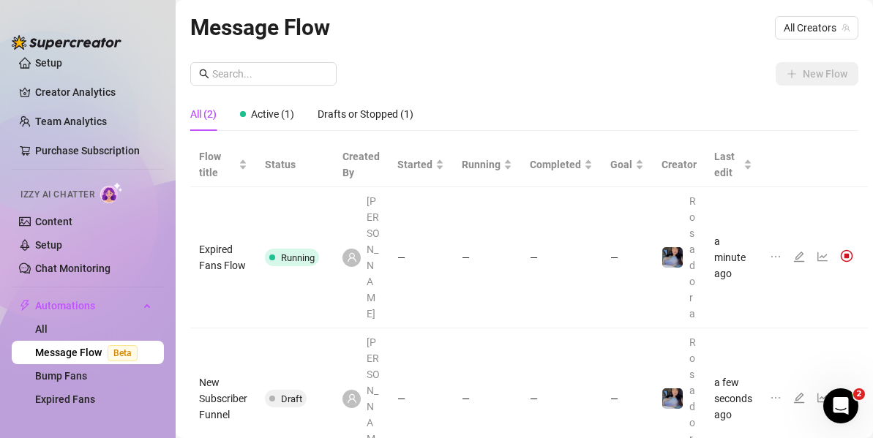
click at [801, 21] on span "All Creators" at bounding box center [817, 28] width 66 height 22
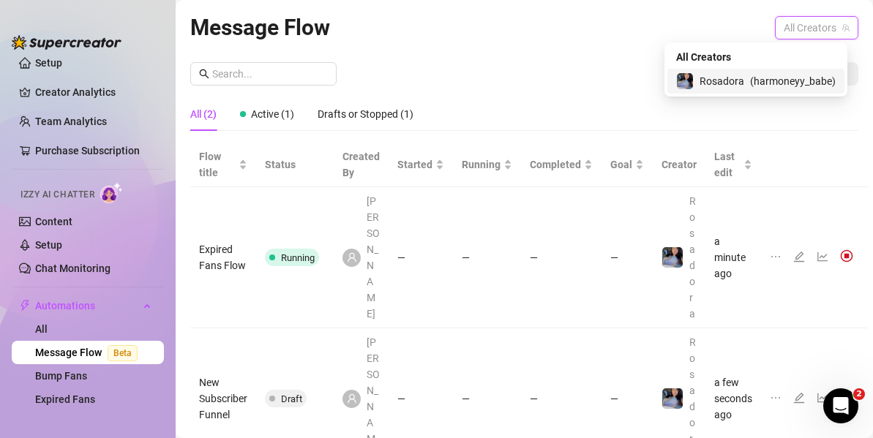
click at [774, 79] on span "( harmoneyy_babe )" at bounding box center [793, 81] width 86 height 16
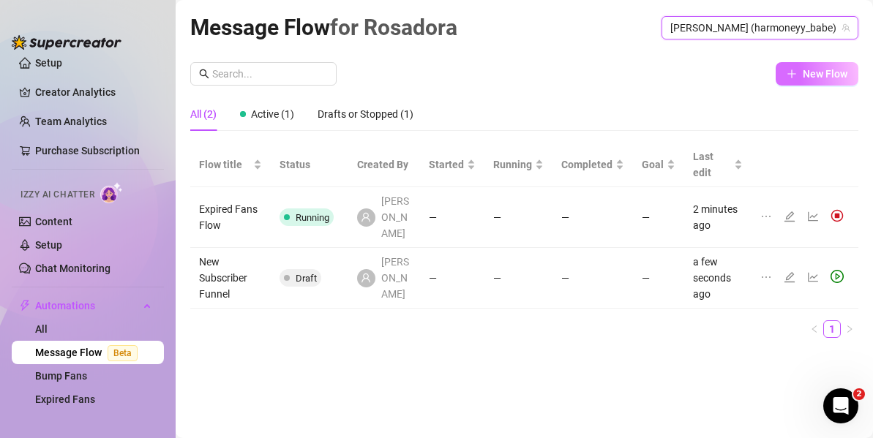
click at [804, 74] on span "New Flow" at bounding box center [825, 74] width 45 height 12
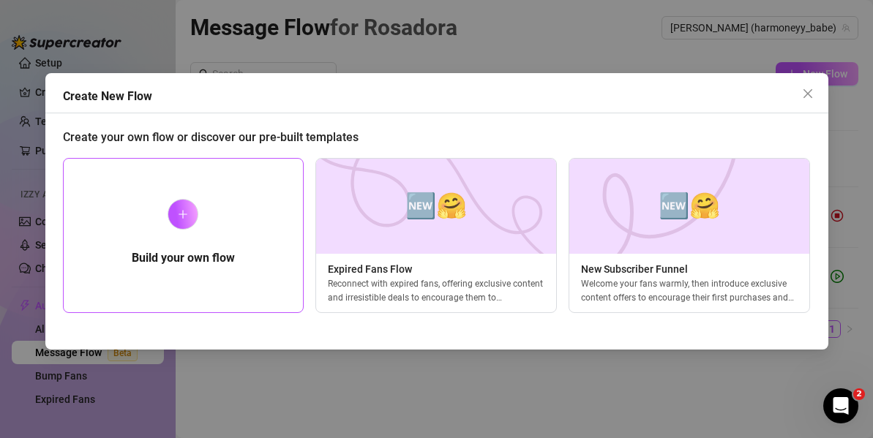
click at [184, 240] on div "Build your own flow" at bounding box center [183, 235] width 241 height 155
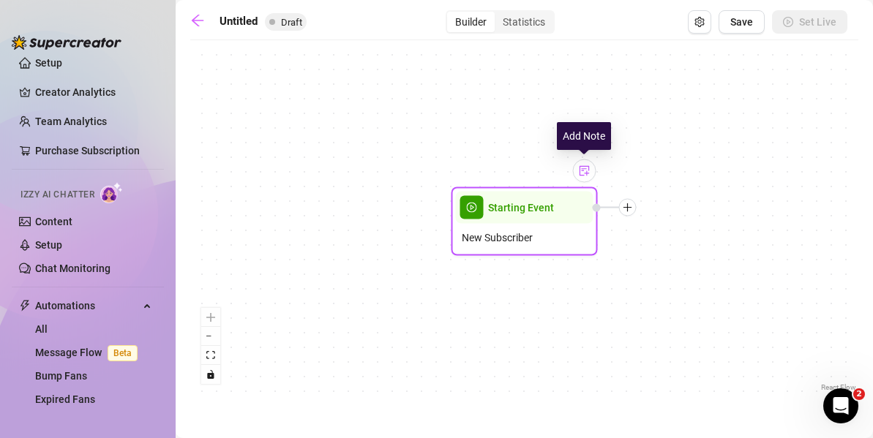
click at [586, 178] on div at bounding box center [584, 171] width 23 height 23
click at [497, 246] on div "New Subscriber" at bounding box center [525, 238] width 138 height 28
click at [582, 173] on img at bounding box center [585, 171] width 12 height 12
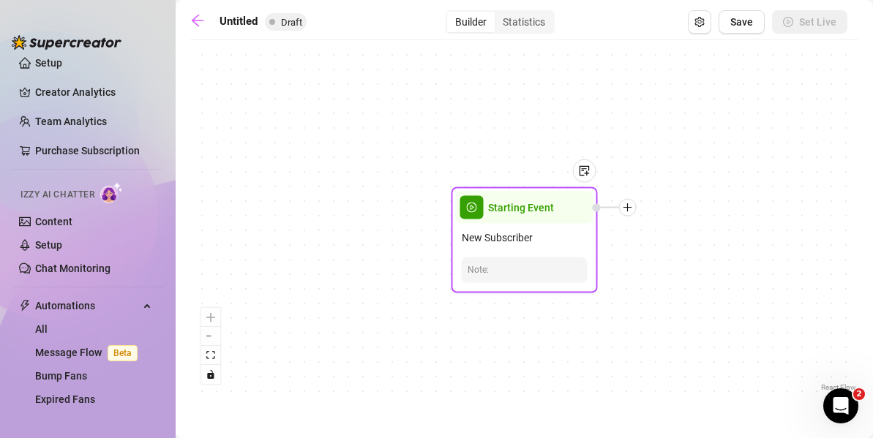
click at [511, 266] on div at bounding box center [525, 270] width 114 height 14
click at [619, 205] on div at bounding box center [628, 208] width 18 height 18
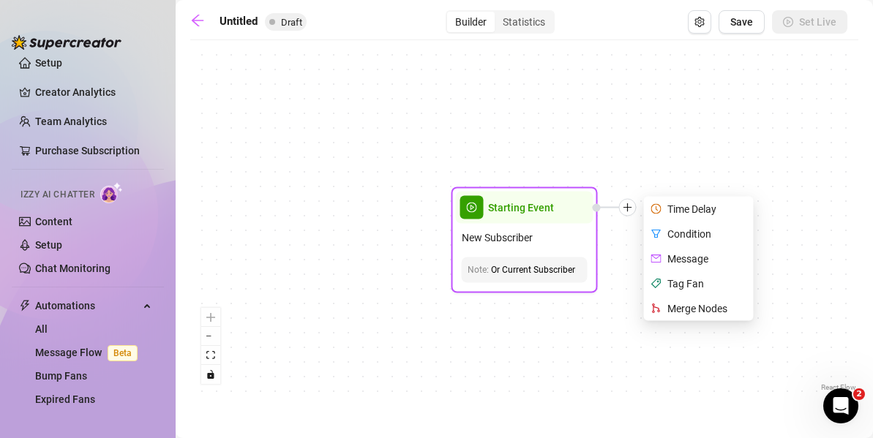
click at [694, 312] on div "Merge Nodes" at bounding box center [700, 308] width 107 height 25
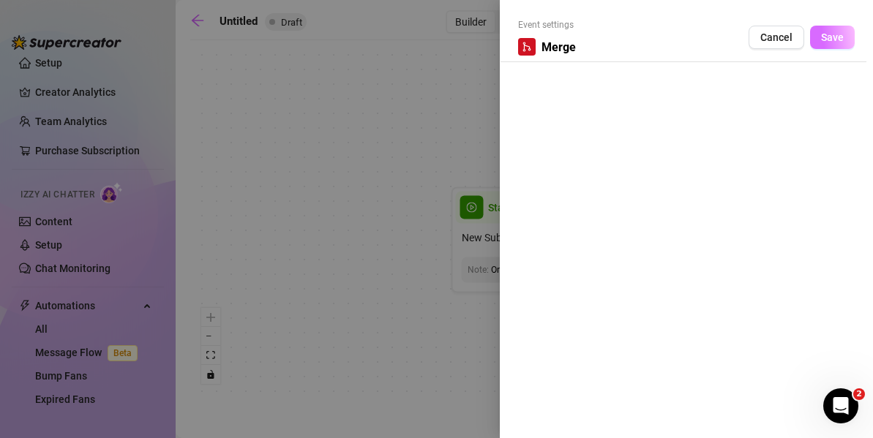
click at [828, 32] on span "Save" at bounding box center [832, 37] width 23 height 12
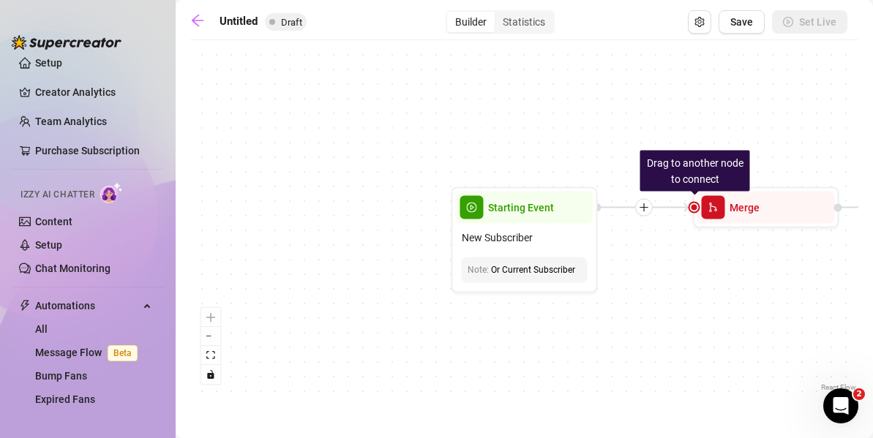
click at [645, 213] on div at bounding box center [644, 208] width 18 height 18
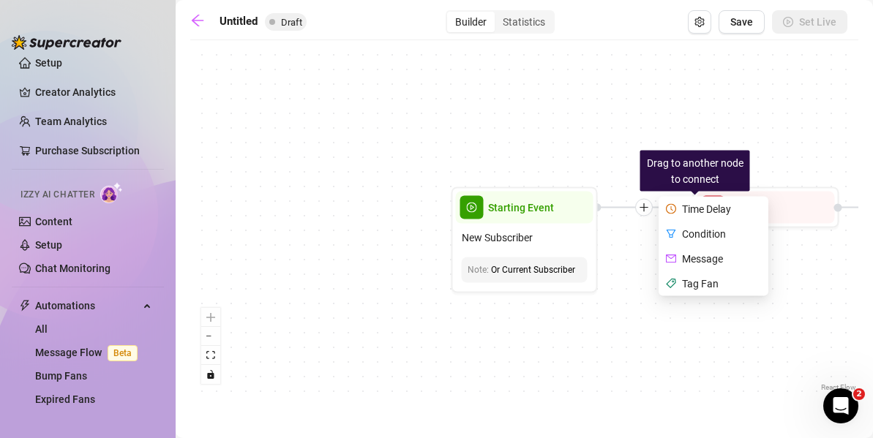
click at [702, 258] on div "Message" at bounding box center [715, 259] width 107 height 25
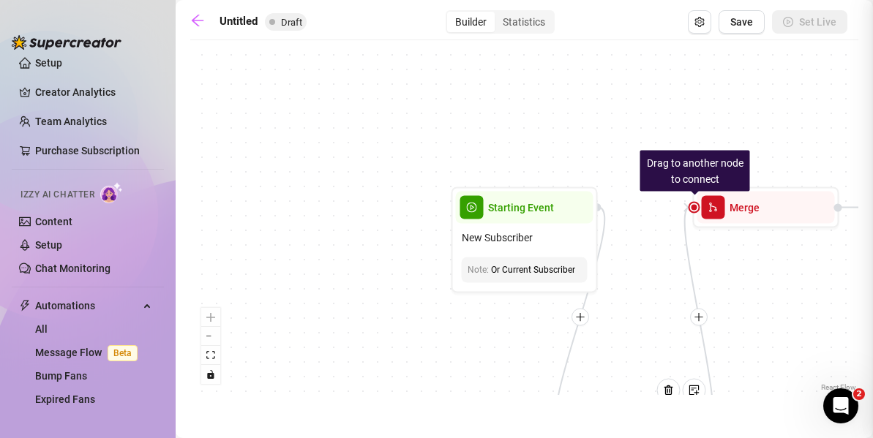
type textarea "Write your message here"
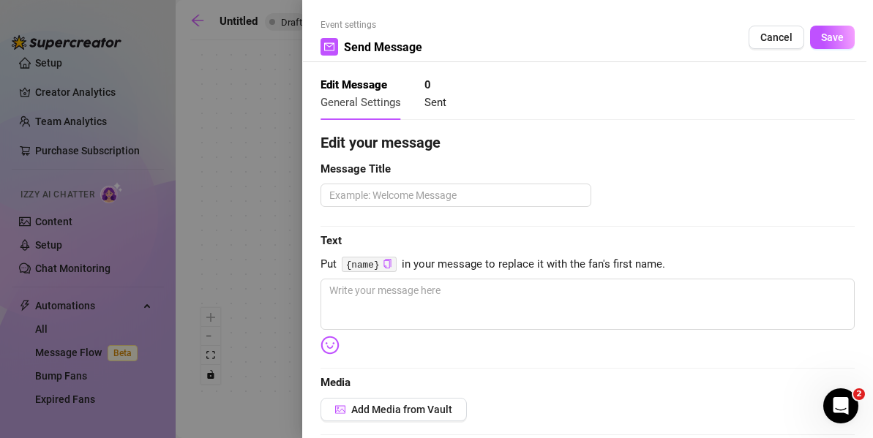
scroll to position [48, 0]
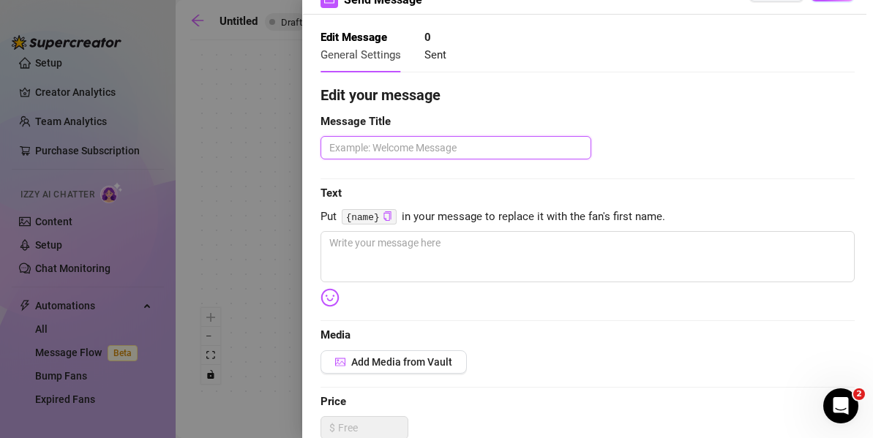
click at [446, 140] on textarea at bounding box center [456, 147] width 271 height 23
type textarea "W"
type textarea "We"
type textarea "Wel"
type textarea "Welc"
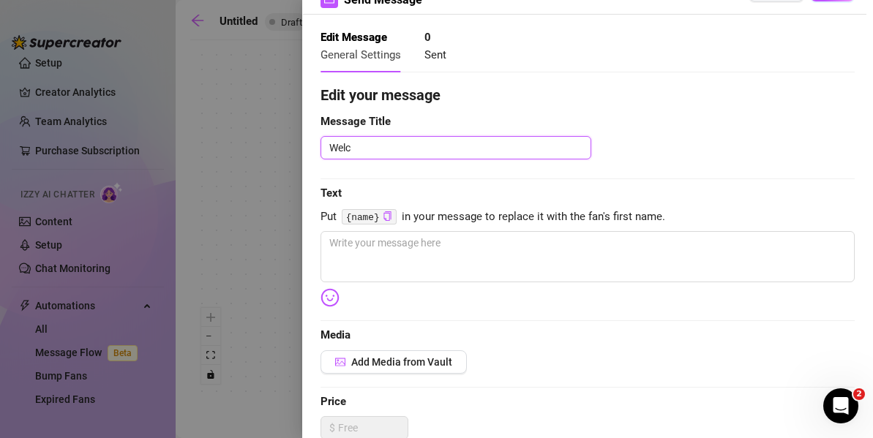
type textarea "Welco"
type textarea "Welcom"
type textarea "Welcome"
type textarea "Welcome M"
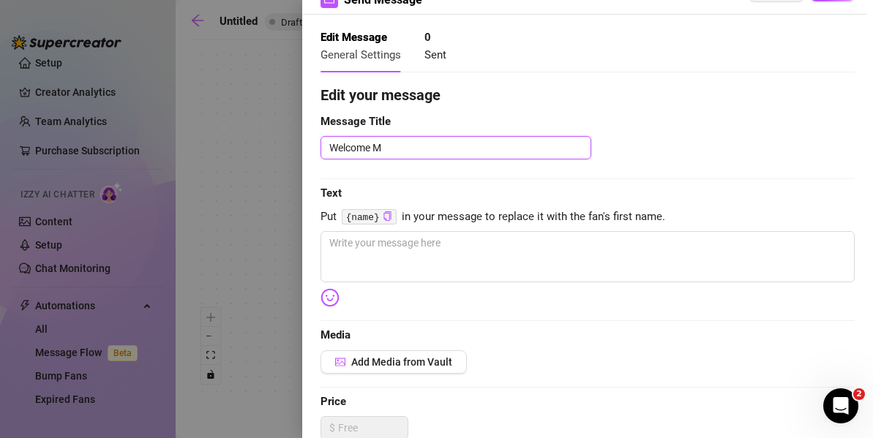
type textarea "Welcome Me"
type textarea "Welcome Mes"
type textarea "Welcome Mess"
type textarea "Welcome Messag"
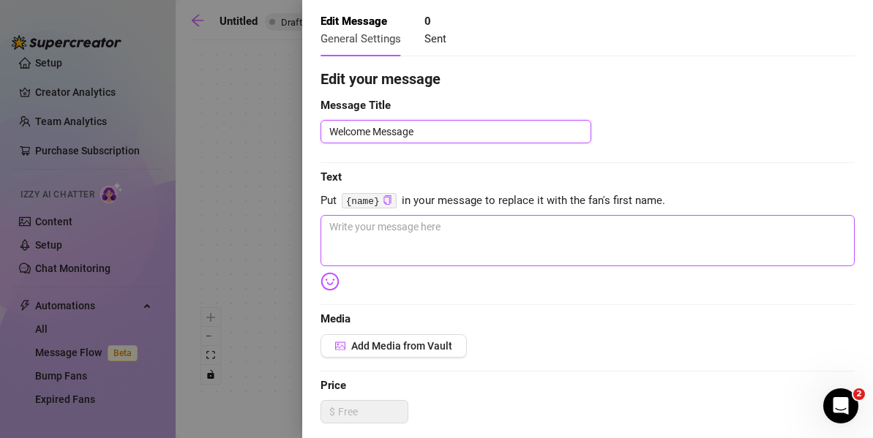
type textarea "Welcome Message"
click at [490, 226] on textarea at bounding box center [588, 240] width 534 height 51
type textarea "H"
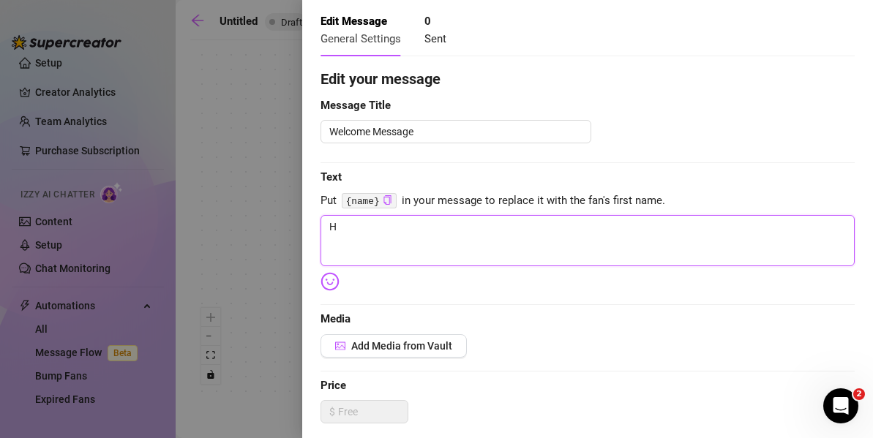
type textarea "HJ"
type textarea "H"
type textarea "He"
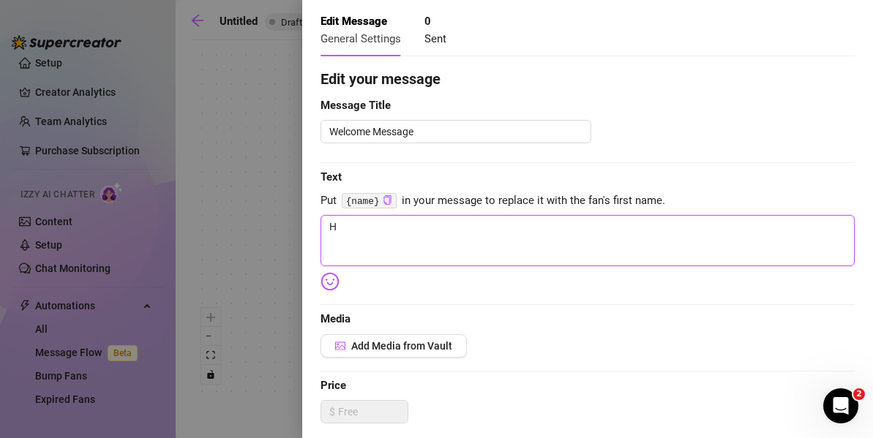
type textarea "He"
type textarea "Hel"
type textarea "Hell"
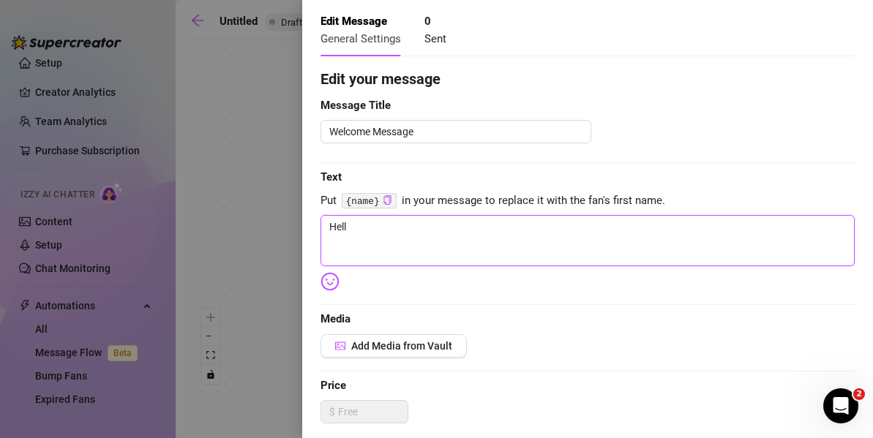
type textarea "Hello"
type textarea "Hello L"
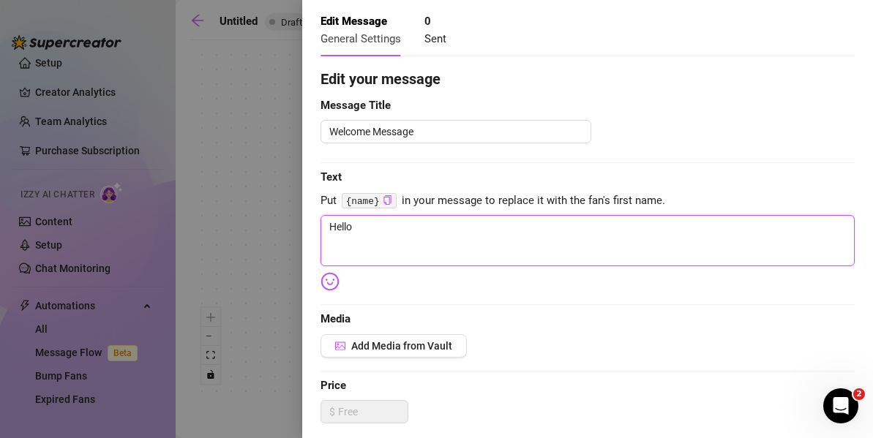
type textarea "Hello L"
type textarea "Hello Lp"
type textarea "Hello Lpv"
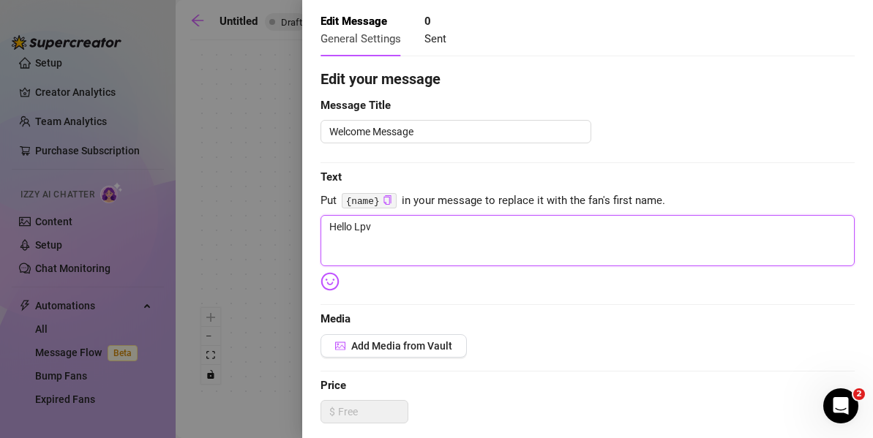
type textarea "Hello Lpve"
type textarea "Hello Lpv"
type textarea "Hello Lp"
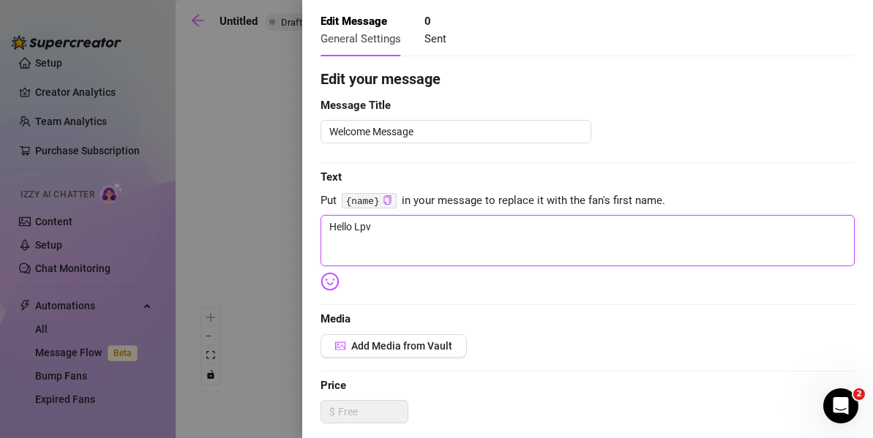
type textarea "Hello Lp"
type textarea "Hello L"
type textarea "Hello Lo"
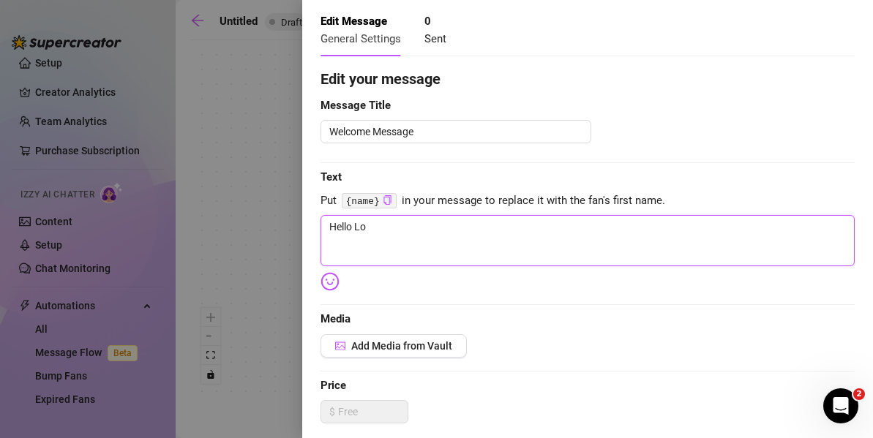
type textarea "Hello Lov"
type textarea "Hello Love"
type textarea "Hello Lovel"
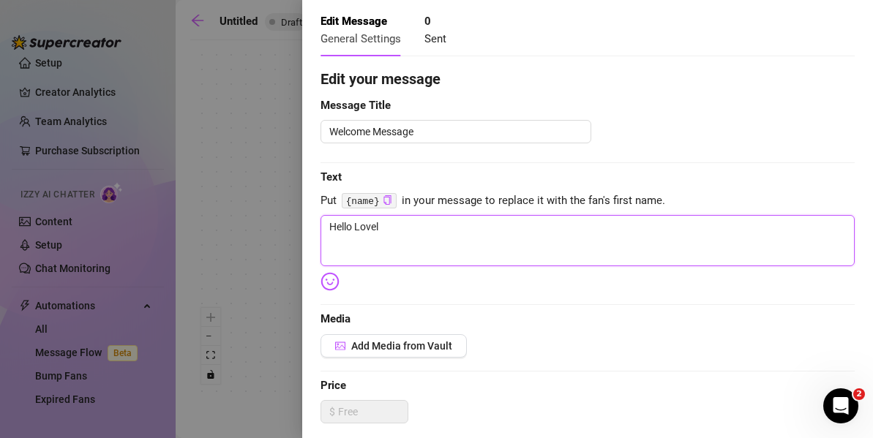
type textarea "Hello Lovely"
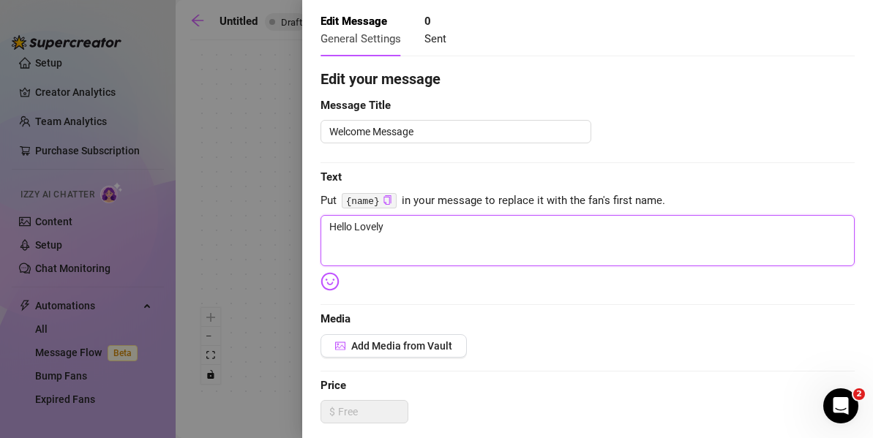
type textarea "Hello Lovely,"
type textarea "Hello Lovely, M"
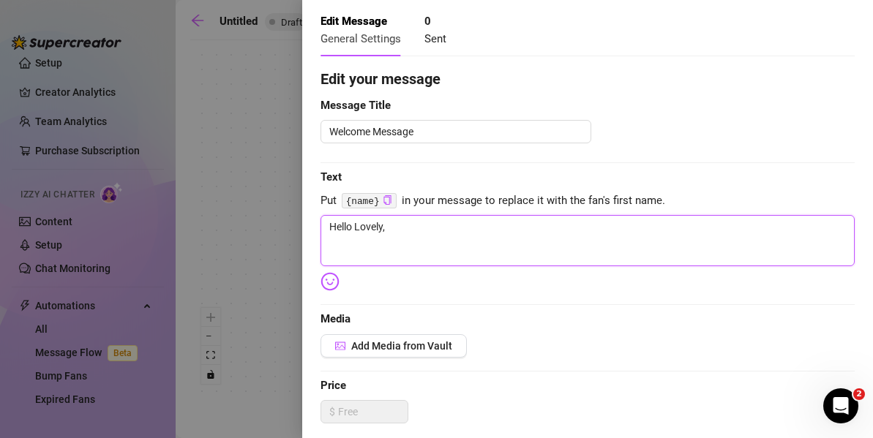
type textarea "Hello Lovely, M"
type textarea "Hello Lovely,"
type textarea "Hello Lovely, I"
type textarea "Hello Lovely, Im"
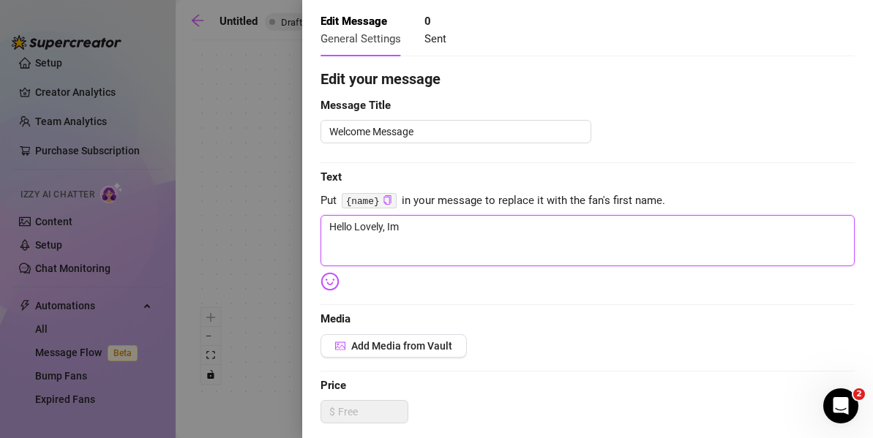
type textarea "Hello Lovely, Im"
type textarea "Hello Lovely, I"
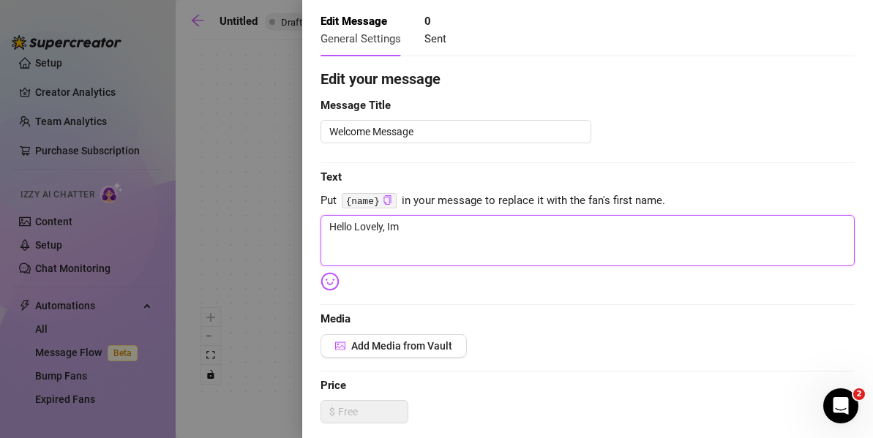
type textarea "Hello Lovely, I"
type textarea "Hello Lovely,"
type textarea "Hello Lovely, I"
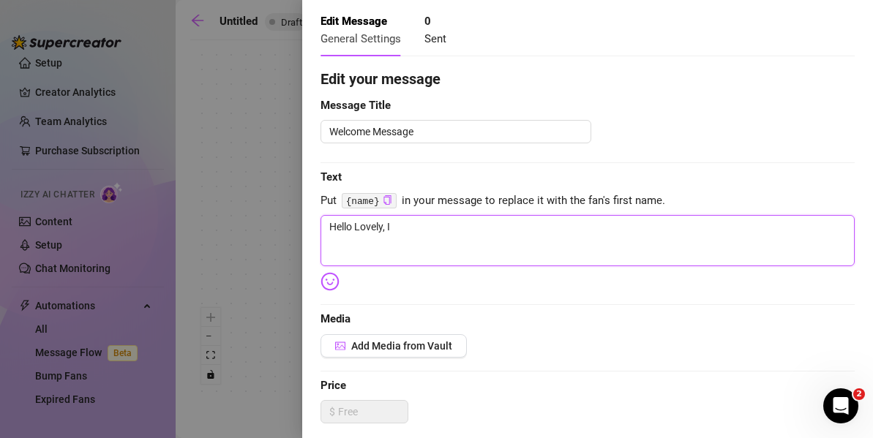
type textarea "Hello Lovely, Im"
type textarea "Hello Lovely, Im D"
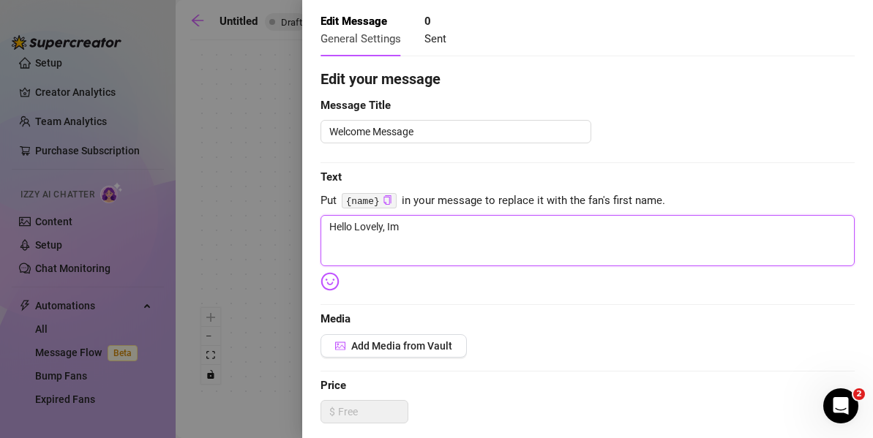
type textarea "Hello Lovely, Im D"
type textarea "Hello Lovely, Im"
type textarea "Hello Lovely, Im t"
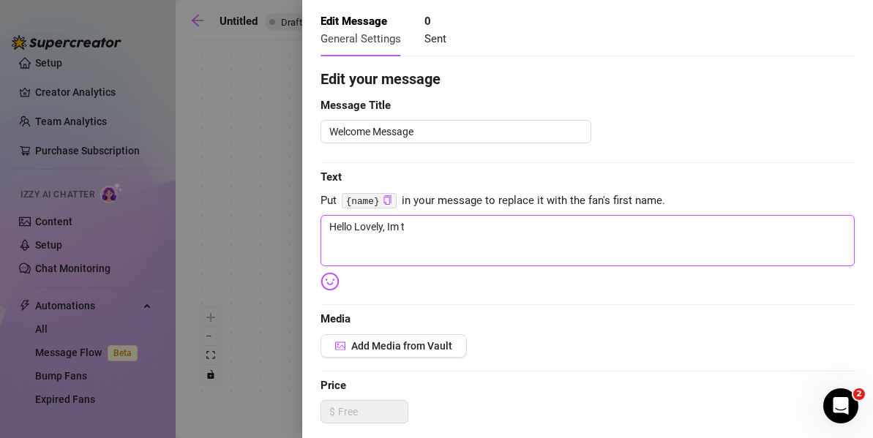
type textarea "Hello Lovely, Im th"
type textarea "Hello Lovely, Im thi"
type textarea "Hello Lovely, Im thin"
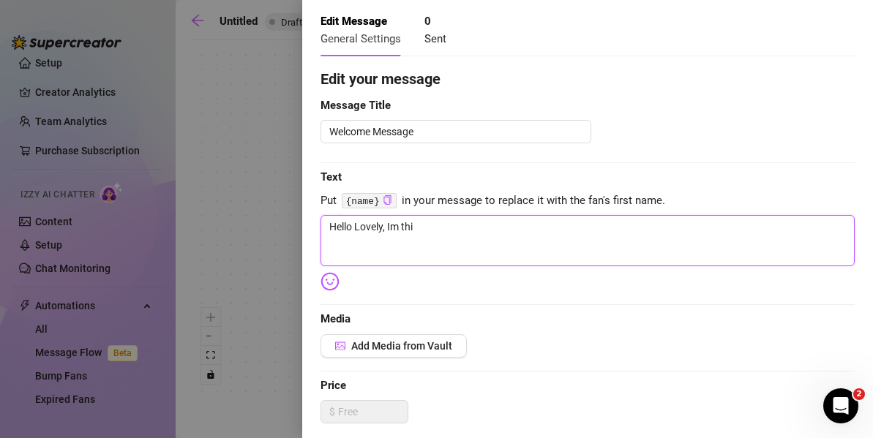
type textarea "Hello Lovely, Im thin"
type textarea "Hello Lovely, Im think"
type textarea "Hello Lovely, Im thinki"
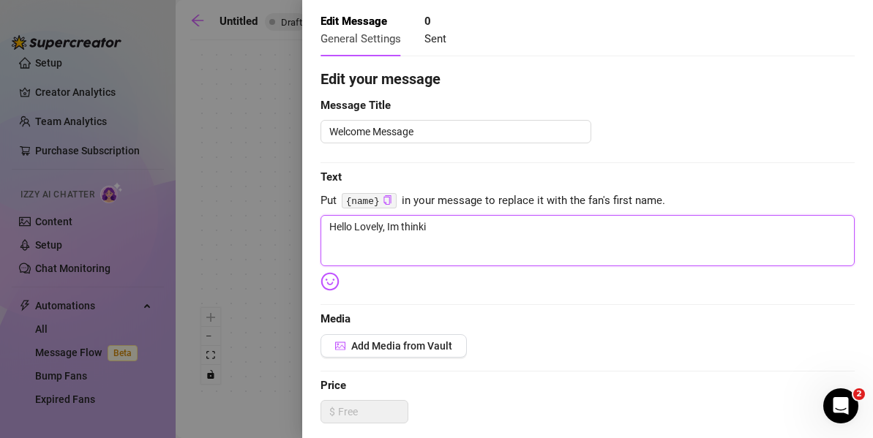
type textarea "Hello Lovely, Im thinkin"
type textarea "Hello Lovely, Im thinking"
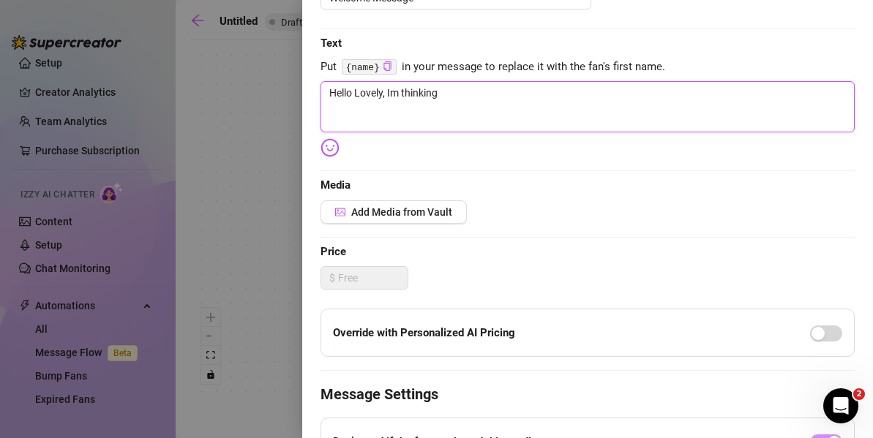
scroll to position [248, 0]
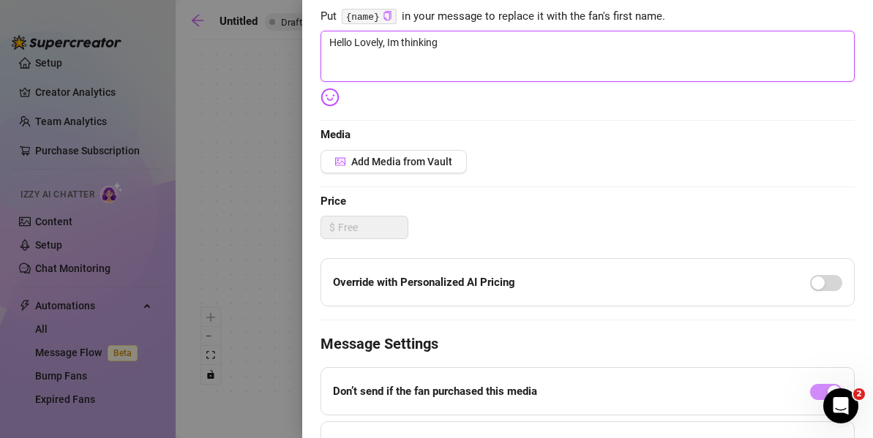
type textarea "Hello Lovely, Im thinking"
click at [269, 119] on div at bounding box center [436, 219] width 873 height 438
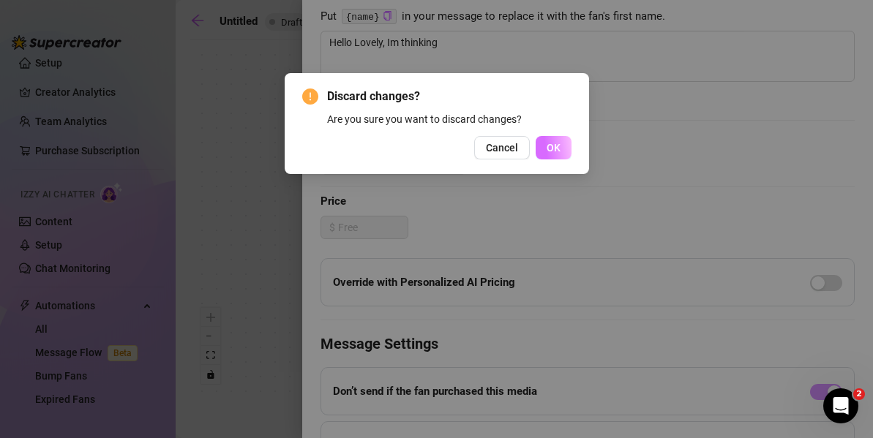
click at [555, 143] on span "OK" at bounding box center [554, 148] width 14 height 12
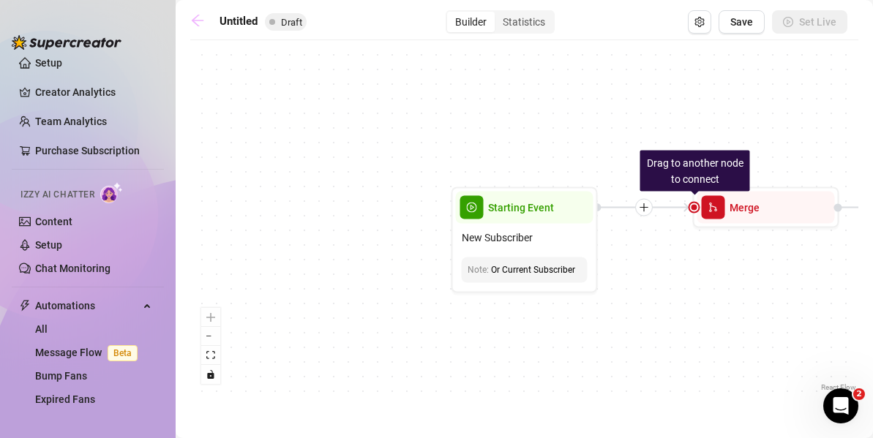
click at [203, 26] on icon "arrow-left" at bounding box center [197, 20] width 15 height 15
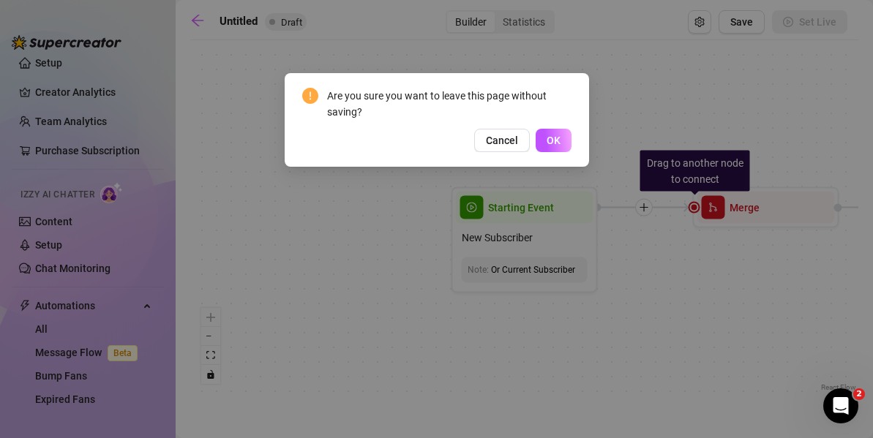
click at [547, 154] on div "Are you sure you want to leave this page without saving? Cancel OK" at bounding box center [437, 120] width 304 height 94
click at [553, 131] on button "OK" at bounding box center [554, 140] width 36 height 23
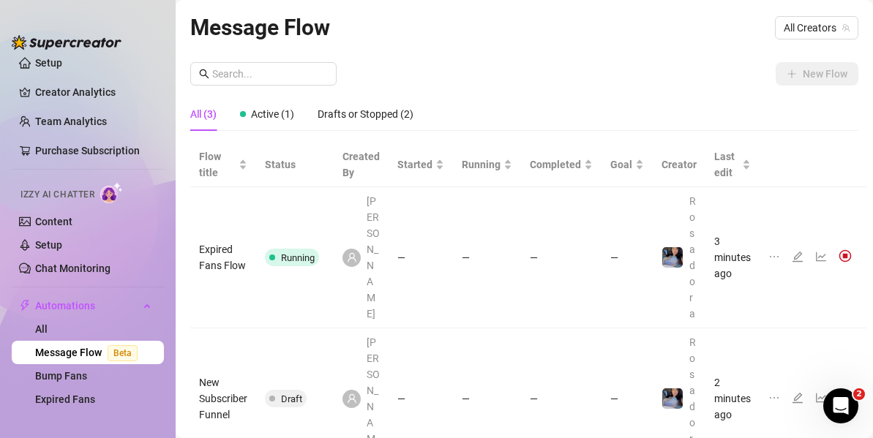
scroll to position [40, 0]
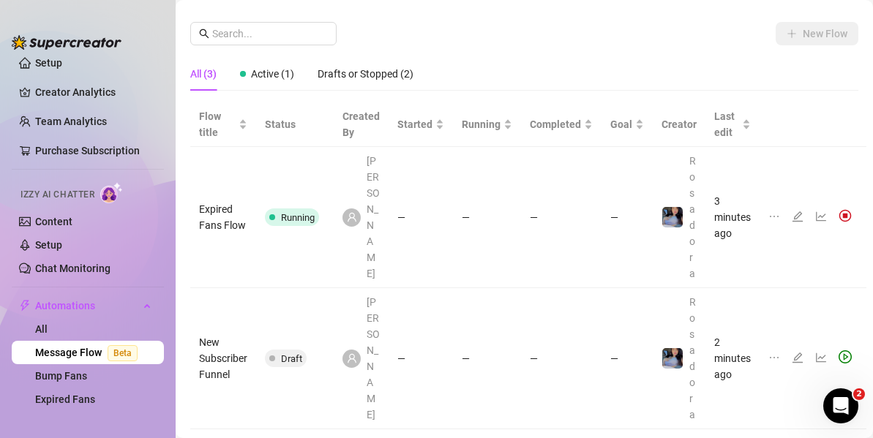
click at [844, 351] on icon "play-circle" at bounding box center [845, 357] width 13 height 13
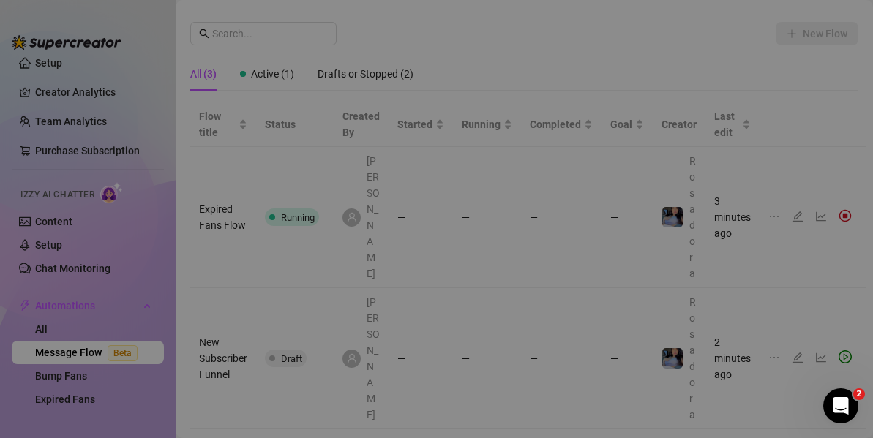
scroll to position [94, 0]
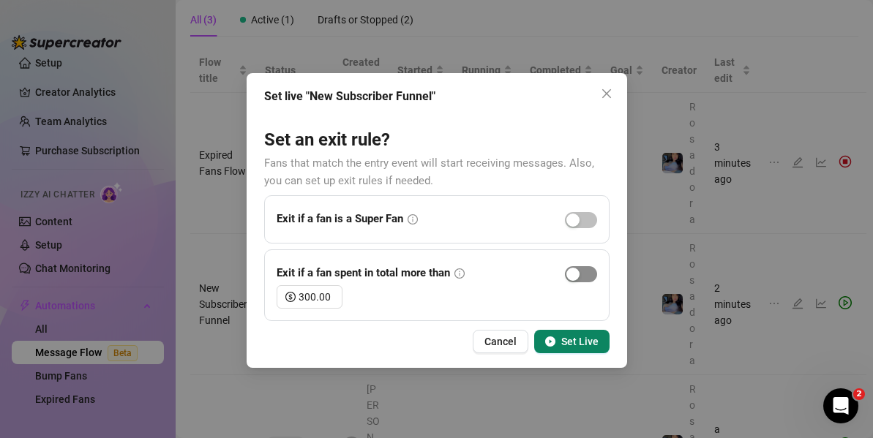
click at [582, 273] on span "button" at bounding box center [581, 274] width 32 height 16
click at [588, 345] on span "Set Live" at bounding box center [579, 342] width 37 height 12
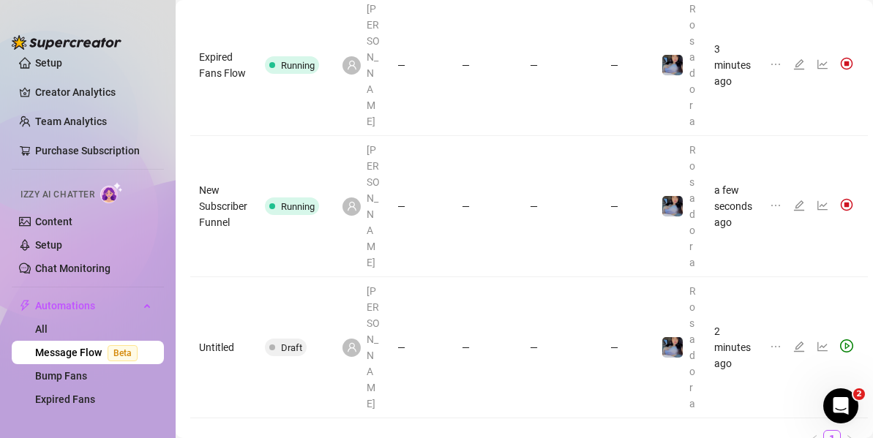
scroll to position [258, 0]
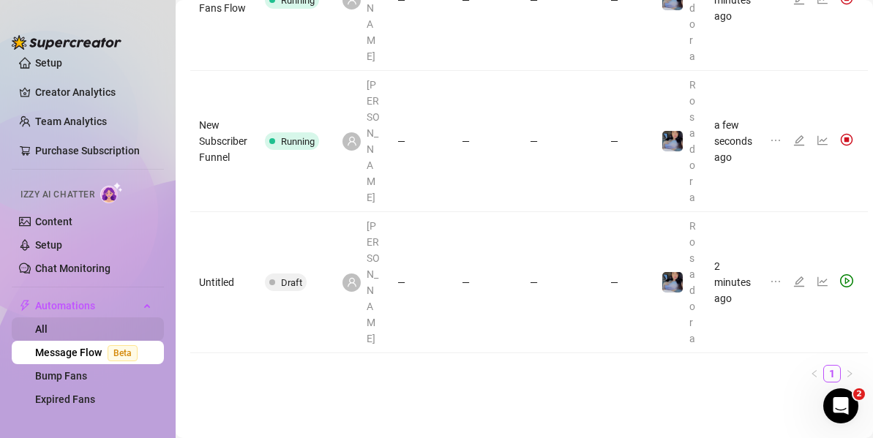
click at [48, 323] on link "All" at bounding box center [41, 329] width 12 height 12
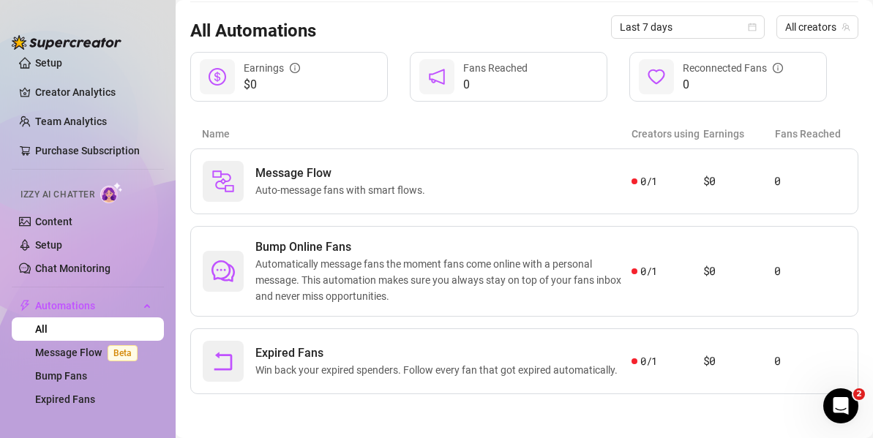
scroll to position [146, 0]
click at [374, 290] on span "Automatically message fans the moment fans come online with a personal message.…" at bounding box center [443, 280] width 376 height 48
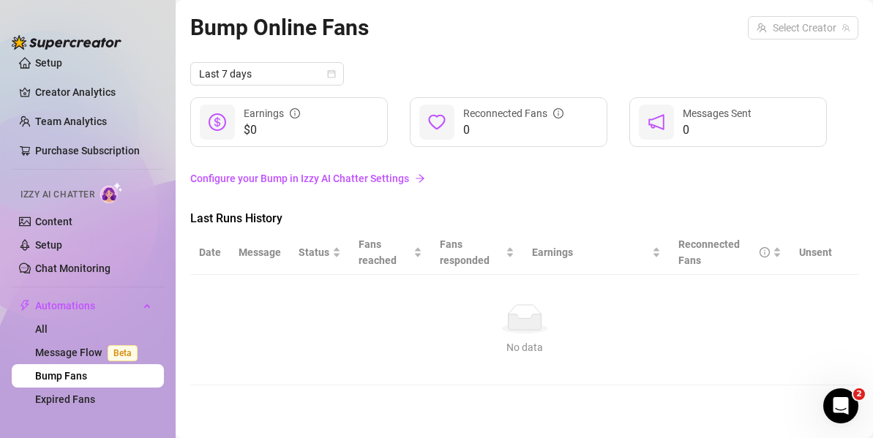
click at [380, 180] on link "Configure your Bump in Izzy AI Chatter Settings" at bounding box center [524, 178] width 668 height 16
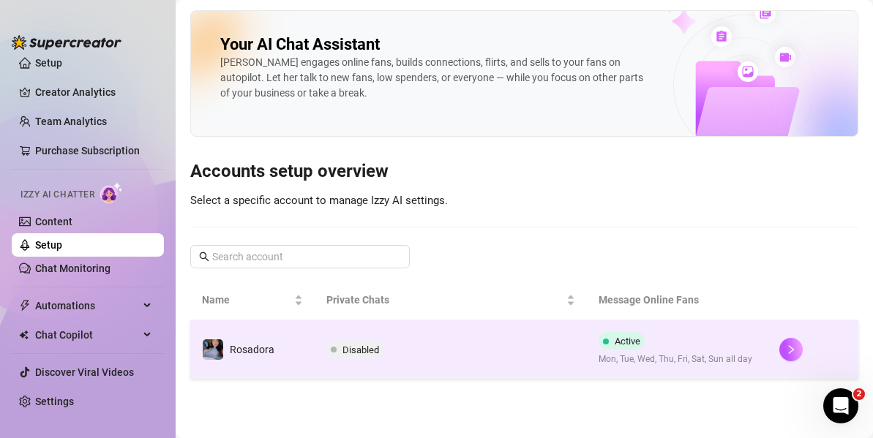
click at [366, 354] on span "Disabled" at bounding box center [360, 350] width 37 height 11
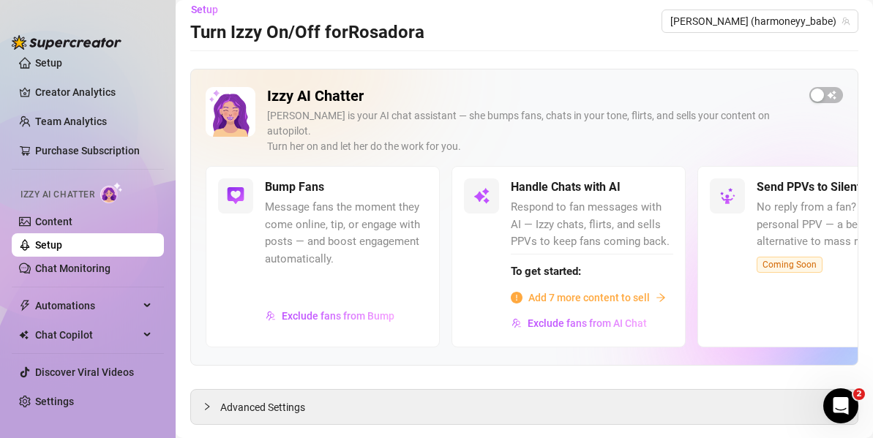
scroll to position [28, 0]
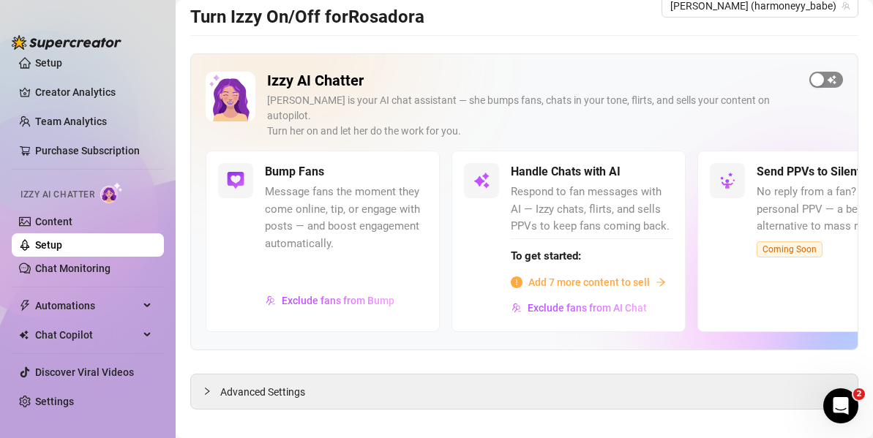
click at [815, 73] on span "button" at bounding box center [826, 80] width 34 height 16
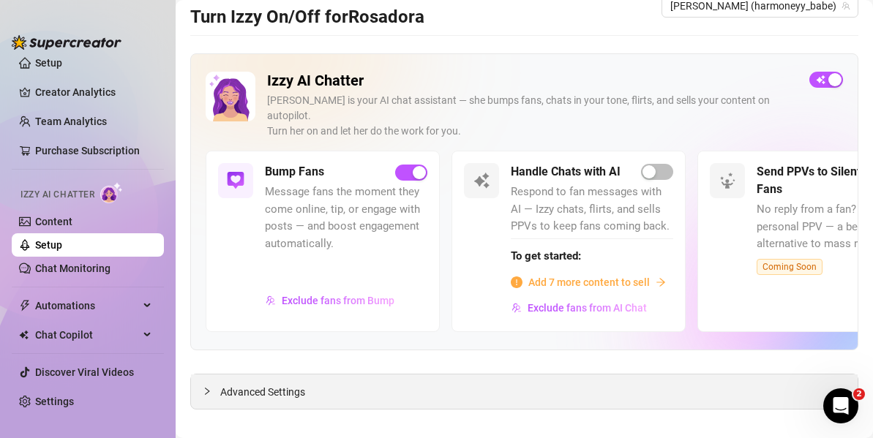
click at [389, 375] on div "Advanced Settings" at bounding box center [524, 392] width 667 height 34
click at [238, 384] on span "Advanced Settings" at bounding box center [262, 392] width 85 height 16
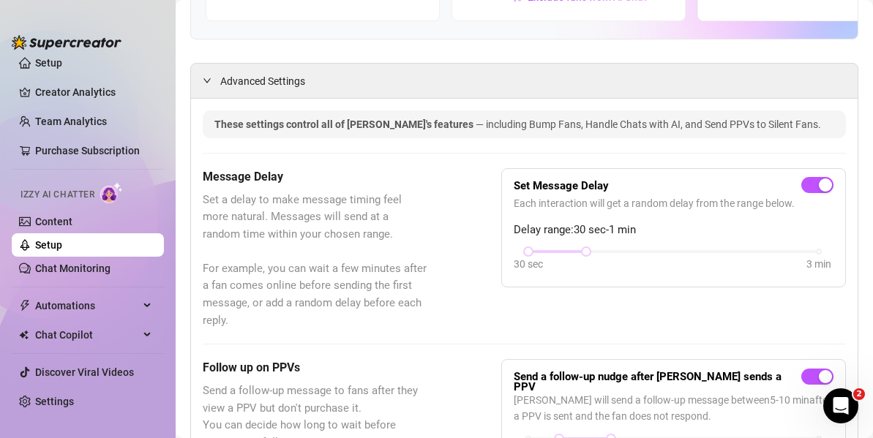
scroll to position [342, 0]
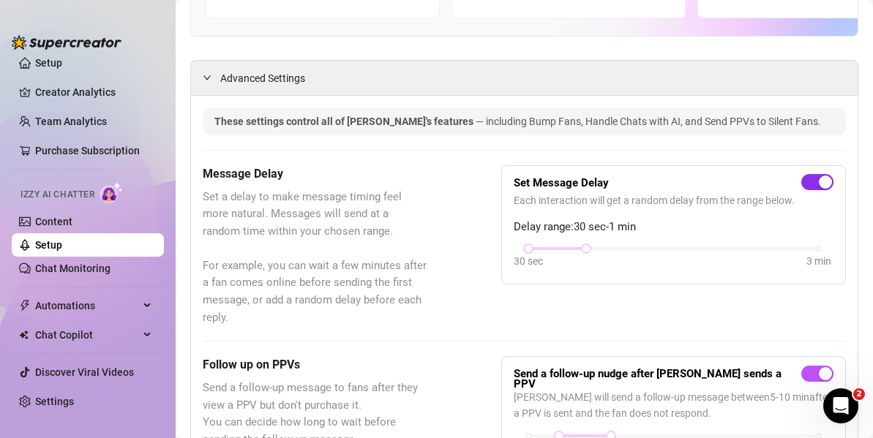
click at [819, 176] on div "button" at bounding box center [825, 182] width 13 height 13
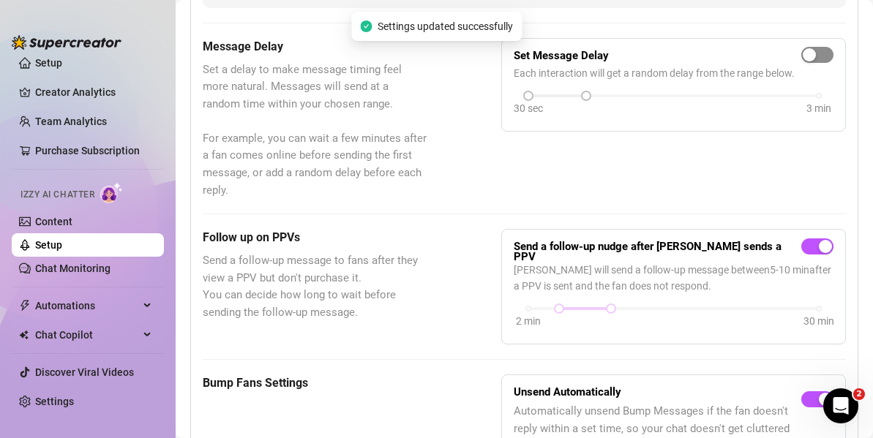
click at [808, 47] on span "button" at bounding box center [817, 55] width 32 height 16
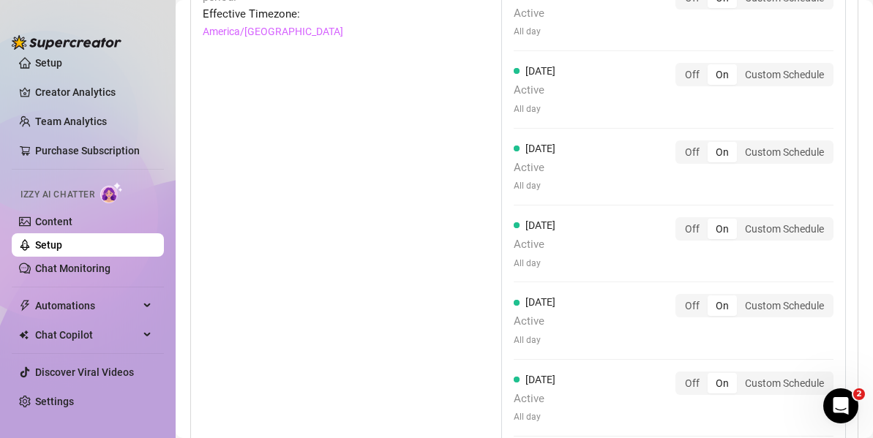
scroll to position [1769, 0]
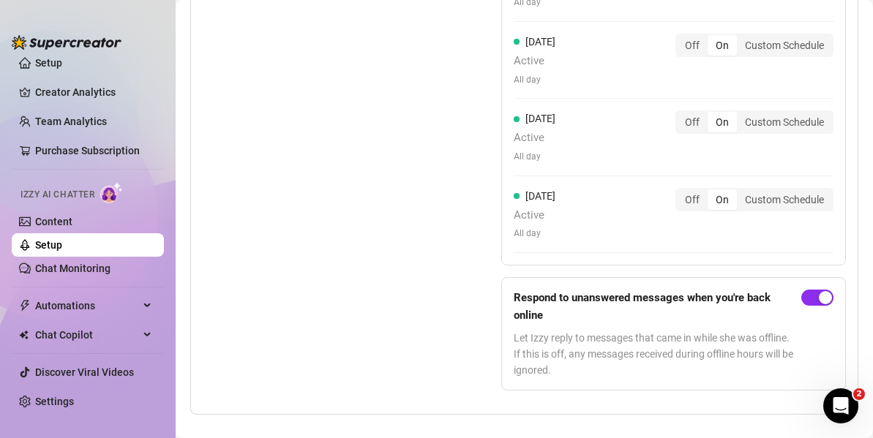
click at [806, 290] on span "button" at bounding box center [817, 298] width 32 height 16
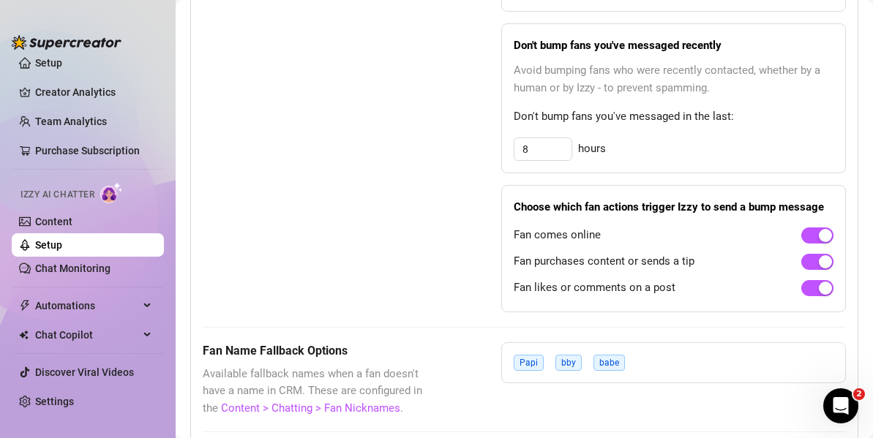
scroll to position [449, 0]
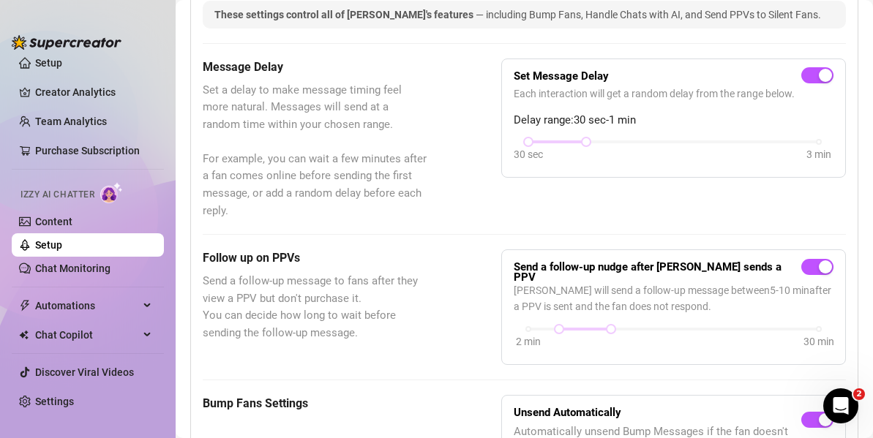
click at [102, 200] on img at bounding box center [111, 192] width 23 height 21
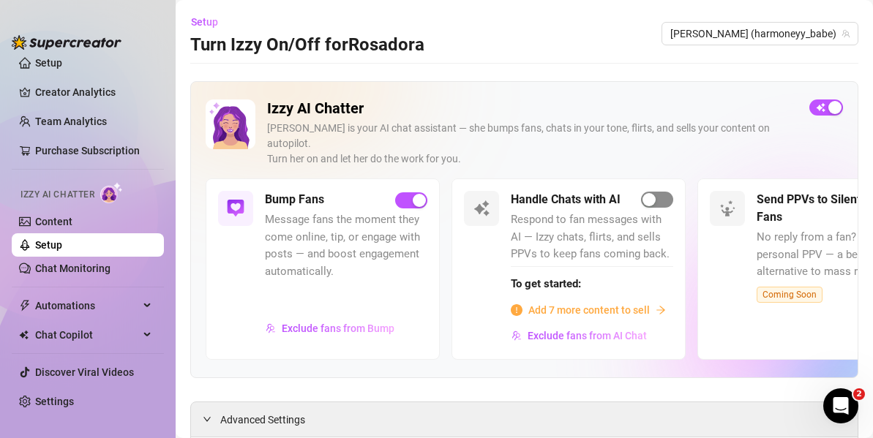
click at [657, 192] on span "button" at bounding box center [657, 200] width 32 height 16
